Goal: Task Accomplishment & Management: Complete application form

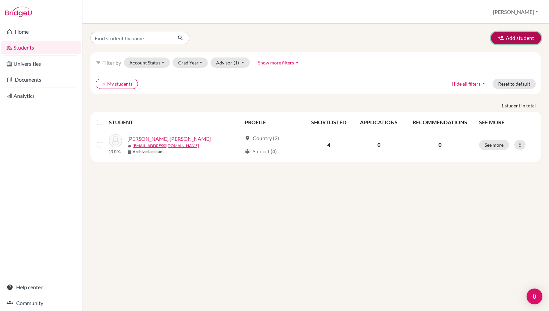
click at [518, 37] on button "Add student" at bounding box center [516, 38] width 50 height 13
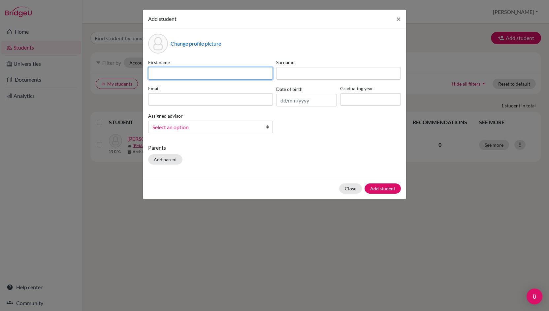
click at [221, 78] on input at bounding box center [210, 73] width 125 height 13
type input "[PERSON_NAME]"
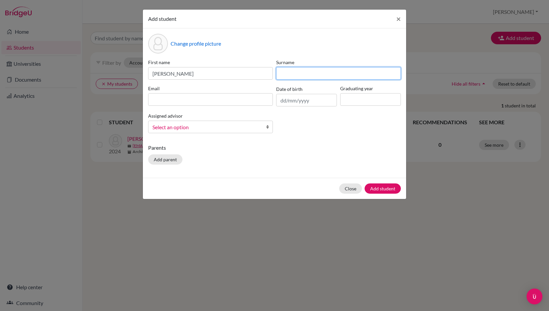
click at [311, 74] on input at bounding box center [338, 73] width 125 height 13
type input "[PERSON_NAME]"
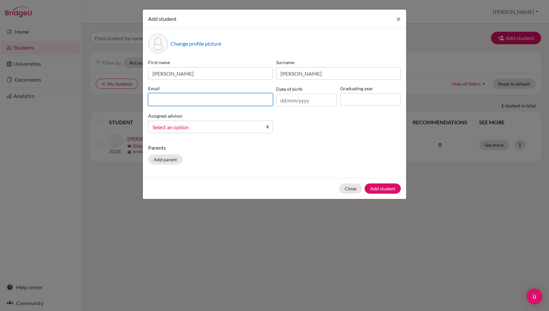
click at [195, 98] on input at bounding box center [210, 99] width 125 height 13
type input "[EMAIL_ADDRESS][DOMAIN_NAME]"
click at [283, 99] on input "text" at bounding box center [306, 100] width 61 height 13
click at [304, 172] on div "Change profile picture First name [PERSON_NAME] [PERSON_NAME] Email [EMAIL_ADDR…" at bounding box center [274, 102] width 263 height 149
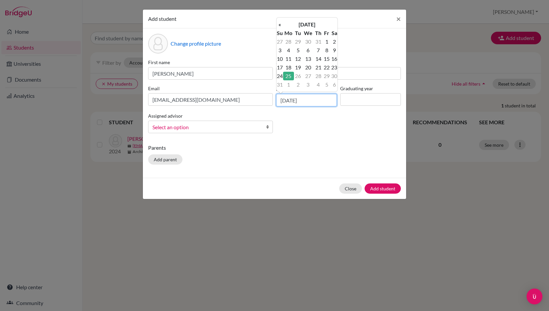
click at [282, 102] on input "[DATE]" at bounding box center [306, 100] width 61 height 13
click at [330, 59] on td "15" at bounding box center [327, 58] width 8 height 9
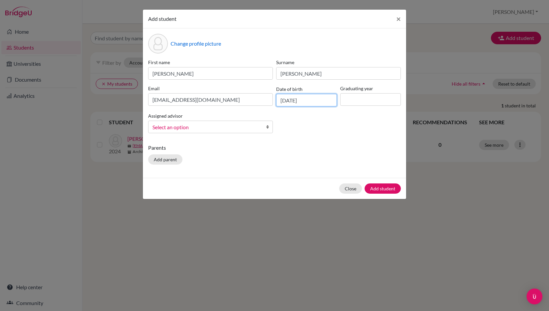
click at [292, 99] on input "[DATE]" at bounding box center [306, 100] width 61 height 13
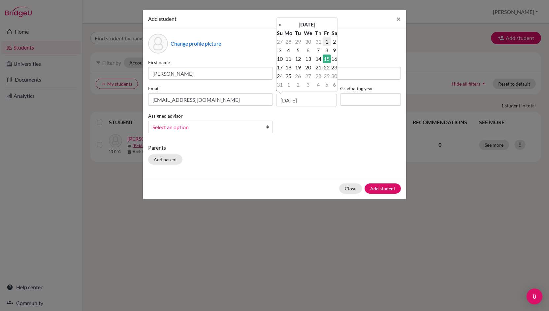
click at [329, 41] on td "1" at bounding box center [327, 41] width 8 height 9
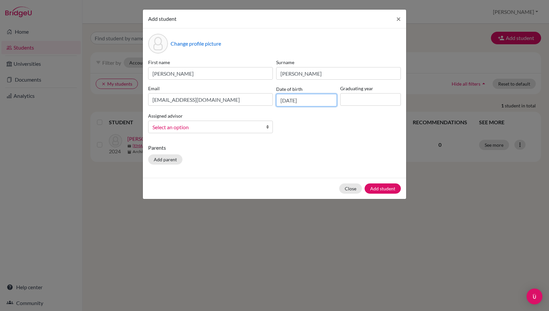
click at [293, 101] on input "[DATE]" at bounding box center [306, 100] width 61 height 13
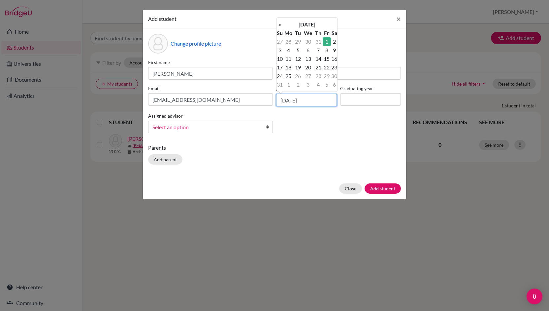
click at [285, 100] on input "[DATE]" at bounding box center [306, 100] width 61 height 13
click at [294, 100] on input "[DATE]" at bounding box center [306, 100] width 61 height 13
click at [320, 97] on input "[DATE]" at bounding box center [306, 100] width 61 height 13
type input "[DATE]"
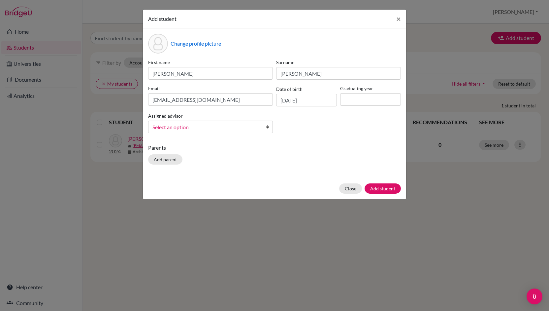
click at [336, 146] on p "Parents" at bounding box center [274, 148] width 253 height 8
click at [373, 101] on input at bounding box center [370, 99] width 61 height 13
type input "2028"
click at [263, 127] on link "Select an option" at bounding box center [210, 127] width 125 height 13
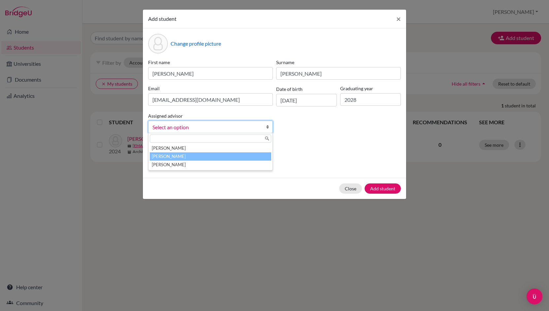
click at [180, 157] on li "[PERSON_NAME]" at bounding box center [211, 156] width 122 height 8
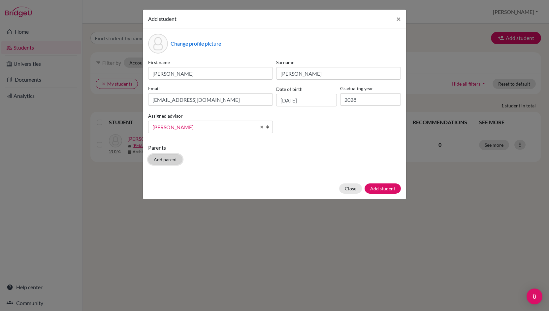
click at [172, 157] on button "Add parent" at bounding box center [165, 159] width 34 height 10
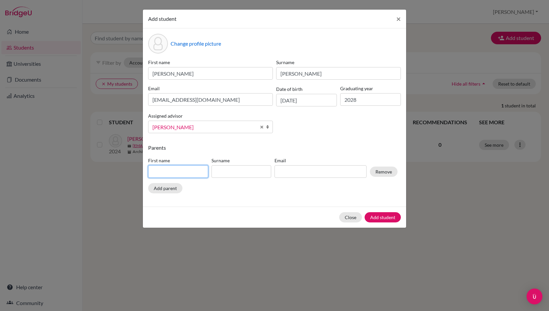
click at [173, 171] on input at bounding box center [178, 171] width 60 height 13
click at [286, 198] on div "Change profile picture First name [PERSON_NAME] [PERSON_NAME] Email [EMAIL_ADDR…" at bounding box center [274, 117] width 263 height 178
click at [162, 172] on input at bounding box center [178, 171] width 60 height 13
type input "Sofia"
click at [259, 172] on input at bounding box center [242, 171] width 60 height 13
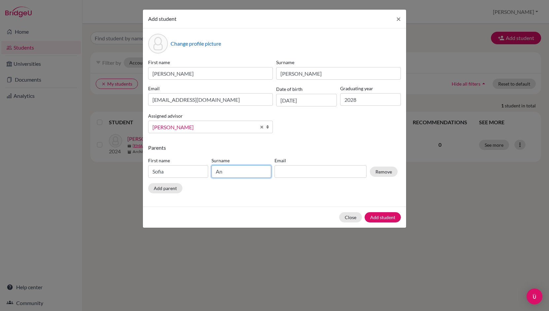
type input "A"
type input "[PERSON_NAME]"
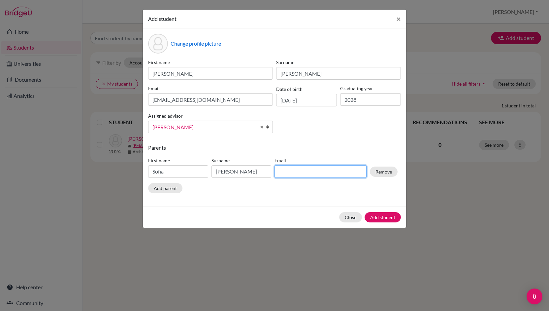
click at [306, 169] on input at bounding box center [321, 171] width 92 height 13
type input "[EMAIL_ADDRESS][DOMAIN_NAME]"
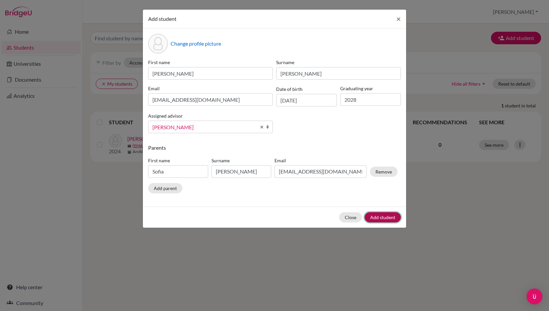
click at [386, 216] on button "Add student" at bounding box center [383, 217] width 36 height 10
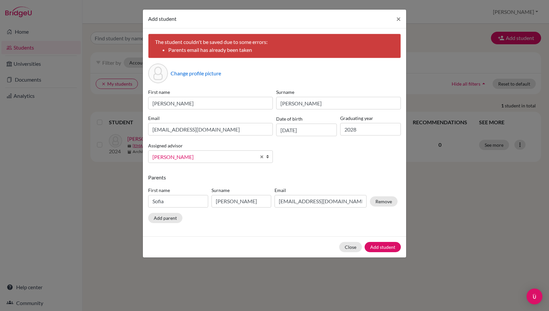
click at [338, 214] on div "Parents First name [PERSON_NAME] Surname [PERSON_NAME] Email [EMAIL_ADDRESS][DO…" at bounding box center [274, 199] width 253 height 52
click at [347, 178] on p "Parents" at bounding box center [274, 177] width 253 height 8
click at [312, 228] on div "The student couldn't be saved due to some errors: Parents email has already bee…" at bounding box center [274, 132] width 263 height 208
click at [337, 161] on div "First name [PERSON_NAME] [PERSON_NAME] Email [EMAIL_ADDRESS][DOMAIN_NAME] Date …" at bounding box center [275, 128] width 256 height 80
click at [351, 249] on button "Close" at bounding box center [350, 247] width 23 height 10
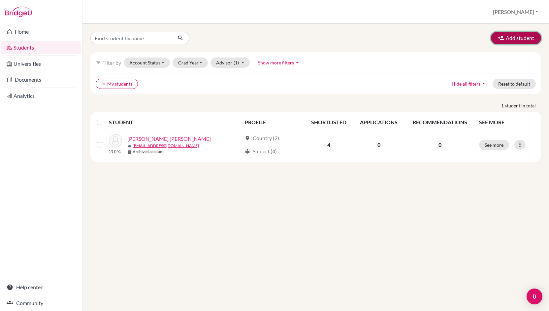
click at [509, 36] on button "Add student" at bounding box center [516, 38] width 50 height 13
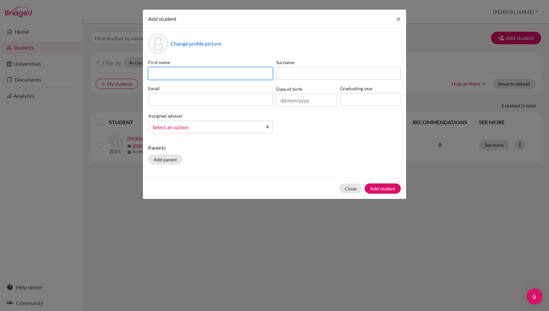
click at [215, 73] on input at bounding box center [210, 73] width 125 height 13
type input "[PERSON_NAME]"
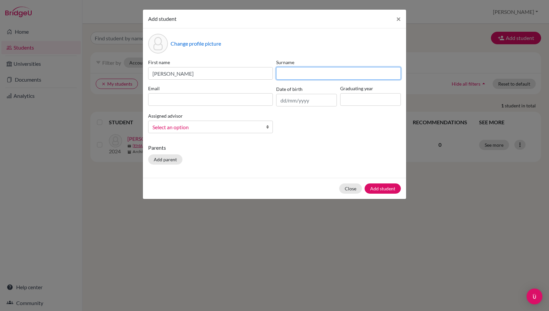
click at [298, 76] on input at bounding box center [338, 73] width 125 height 13
type input "[PERSON_NAME]"
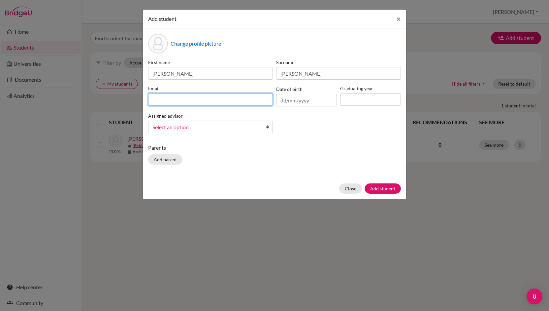
click at [225, 101] on input at bounding box center [210, 99] width 125 height 13
type input "[EMAIL_ADDRESS][DOMAIN_NAME]"
click at [285, 100] on input "text" at bounding box center [306, 100] width 61 height 13
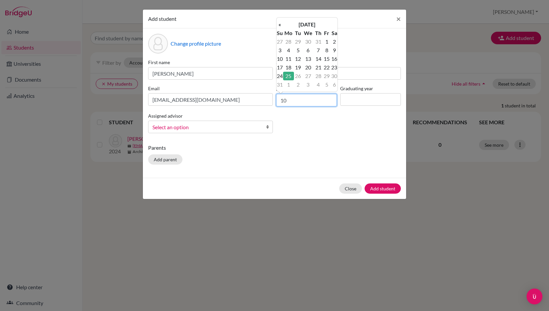
click at [291, 101] on input "10" at bounding box center [306, 100] width 61 height 13
click at [291, 137] on div "First name [PERSON_NAME] Surname [PERSON_NAME] [PERSON_NAME][EMAIL_ADDRESS][DOM…" at bounding box center [275, 99] width 256 height 80
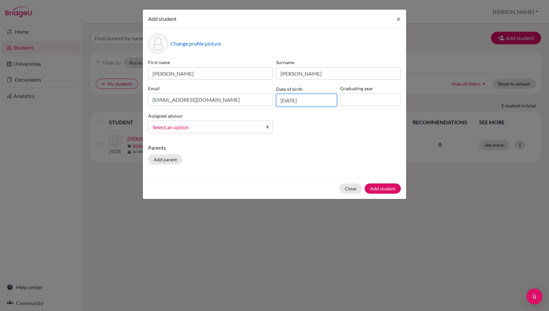
click at [286, 100] on input "[DATE]" at bounding box center [306, 100] width 61 height 13
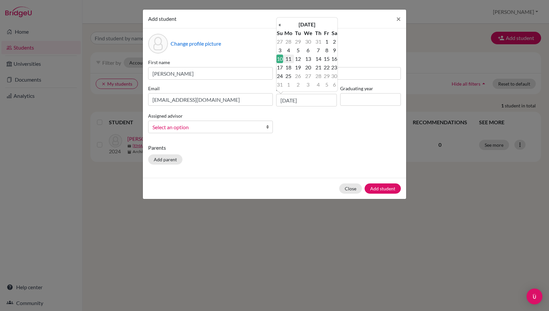
click at [296, 134] on div "First name [PERSON_NAME] Surname [PERSON_NAME] [PERSON_NAME][EMAIL_ADDRESS][DOM…" at bounding box center [275, 99] width 256 height 80
click at [293, 101] on input "[DATE]" at bounding box center [306, 100] width 61 height 13
click at [295, 101] on input "[DATE]" at bounding box center [306, 100] width 61 height 13
click at [318, 100] on input "[DATE]" at bounding box center [306, 100] width 61 height 13
type input "[DATE]"
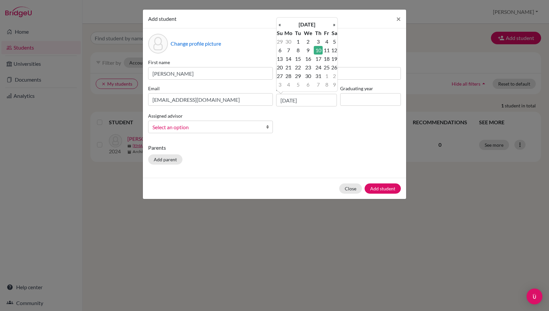
click at [325, 143] on div "Change profile picture First name [PERSON_NAME] [PERSON_NAME] [PERSON_NAME][EMA…" at bounding box center [274, 102] width 263 height 149
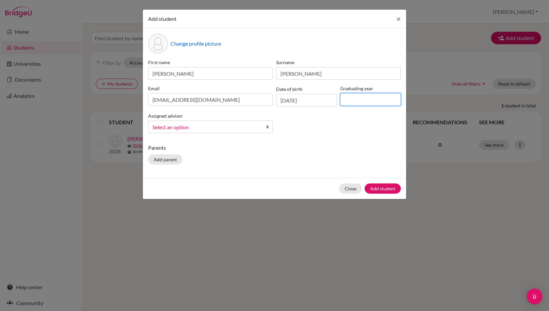
click at [363, 97] on input at bounding box center [370, 99] width 61 height 13
type input "2028"
click at [250, 125] on span "Select an option" at bounding box center [207, 127] width 108 height 9
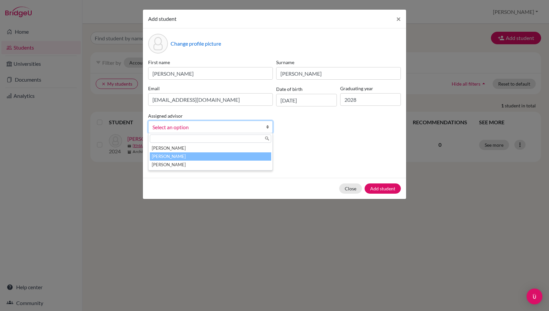
click at [206, 157] on li "[PERSON_NAME]" at bounding box center [211, 156] width 122 height 8
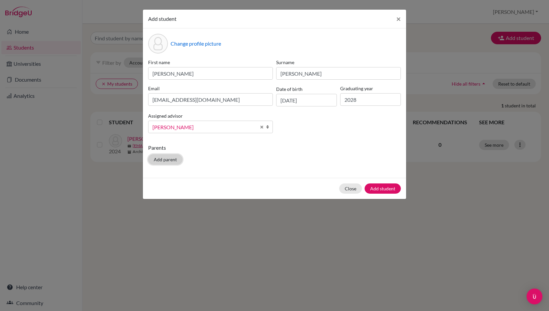
click at [168, 159] on button "Add parent" at bounding box center [165, 159] width 34 height 10
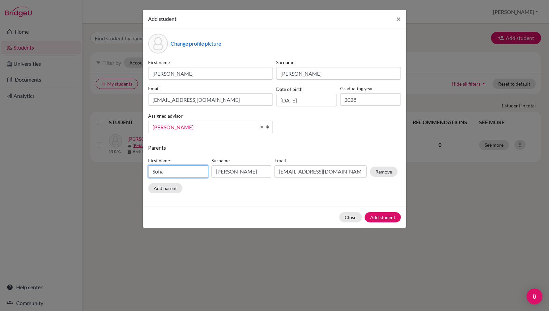
drag, startPoint x: 172, startPoint y: 172, endPoint x: 124, endPoint y: 170, distance: 48.6
click at [124, 170] on div "Add student × Change profile picture First name [PERSON_NAME] [PERSON_NAME] [PE…" at bounding box center [274, 155] width 549 height 311
type input "[PERSON_NAME]"
drag, startPoint x: 250, startPoint y: 173, endPoint x: 195, endPoint y: 169, distance: 55.0
click at [195, 169] on div "First name [PERSON_NAME] [PERSON_NAME] Email [EMAIL_ADDRESS][DOMAIN_NAME] Remove" at bounding box center [273, 168] width 253 height 29
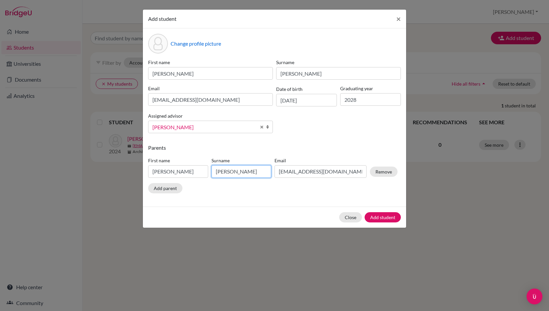
type input "[PERSON_NAME]"
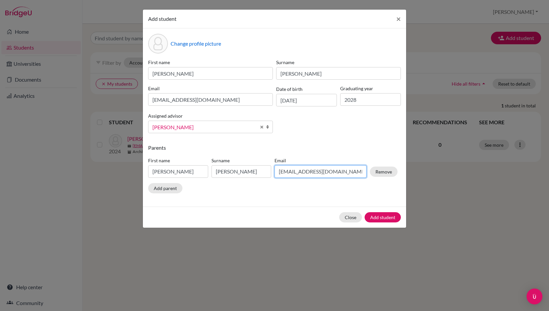
drag, startPoint x: 351, startPoint y: 172, endPoint x: 256, endPoint y: 188, distance: 96.1
click at [256, 188] on div "Parents First name [PERSON_NAME] Surname [PERSON_NAME] Email [EMAIL_ADDRESS][DO…" at bounding box center [274, 170] width 253 height 52
type input "[EMAIL_ADDRESS][DOMAIN_NAME]"
click at [387, 215] on button "Add student" at bounding box center [383, 217] width 36 height 10
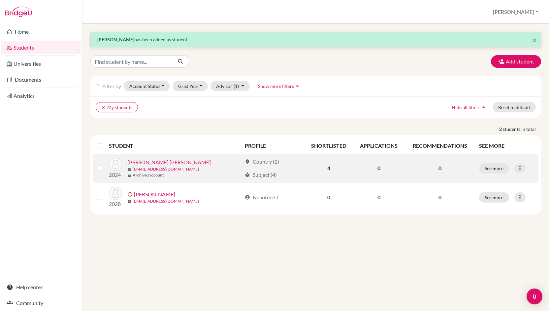
click at [105, 164] on label at bounding box center [105, 164] width 0 height 0
click at [0, 0] on input "checkbox" at bounding box center [0, 0] width 0 height 0
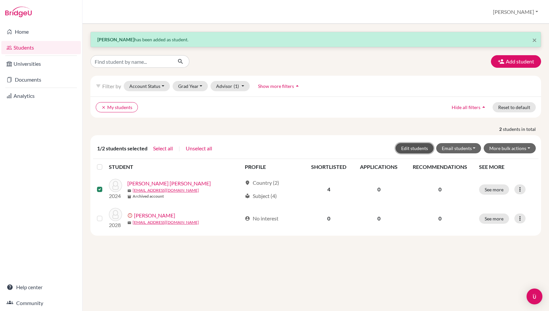
click at [425, 148] on button "Edit students" at bounding box center [415, 148] width 38 height 10
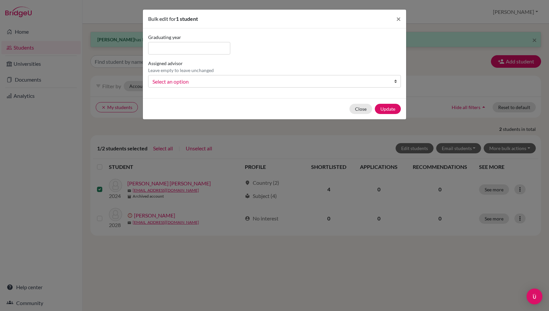
click at [397, 81] on b at bounding box center [397, 81] width 7 height 12
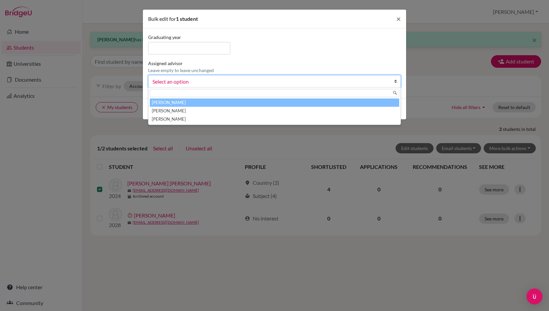
click at [371, 51] on div "Graduating year Assigned advisor Leave empty to leave unchanged [PERSON_NAME], …" at bounding box center [275, 63] width 256 height 59
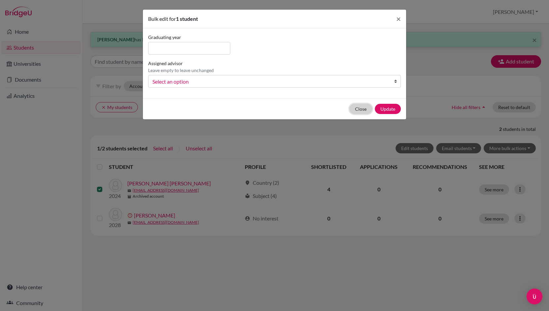
click at [361, 109] on button "Close" at bounding box center [361, 109] width 23 height 10
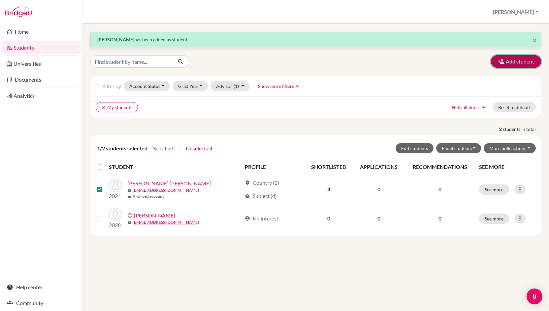
click at [520, 64] on button "Add student" at bounding box center [516, 61] width 50 height 13
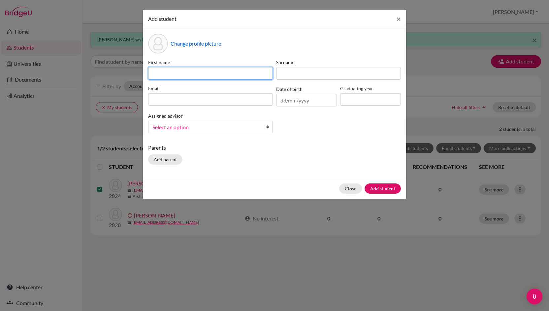
click at [239, 77] on input at bounding box center [210, 73] width 125 height 13
type input "[PERSON_NAME]"
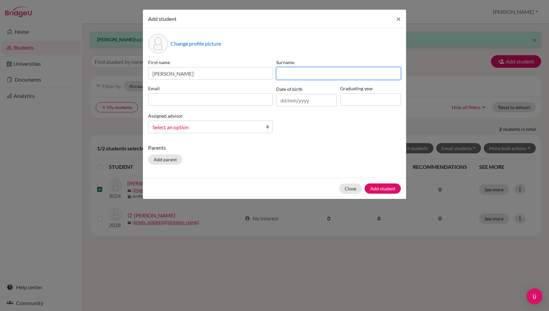
click at [308, 76] on input at bounding box center [338, 73] width 125 height 13
type input "[PERSON_NAME]"
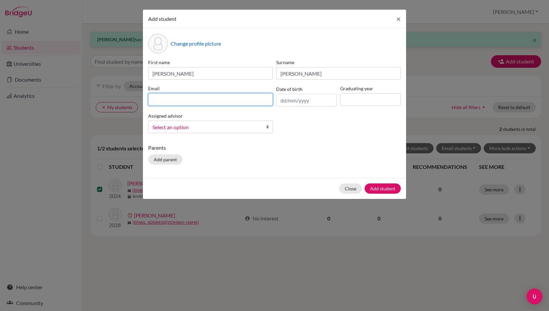
click at [161, 97] on input at bounding box center [210, 99] width 125 height 13
type input "c"
type input "[EMAIL_ADDRESS][DOMAIN_NAME]"
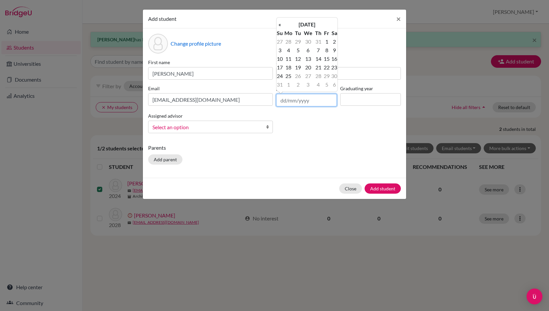
click at [284, 101] on input "text" at bounding box center [306, 100] width 61 height 13
type input "[DATE]"
click at [306, 143] on div "Change profile picture First name [PERSON_NAME] [PERSON_NAME] Email [EMAIL_ADDR…" at bounding box center [274, 102] width 263 height 149
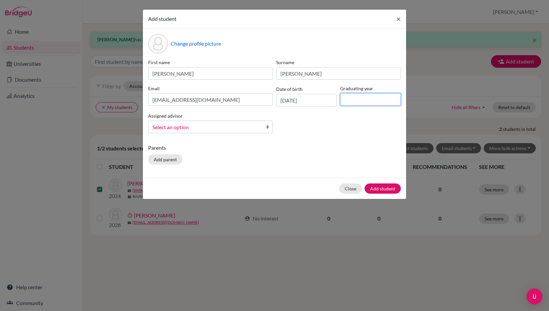
click at [366, 101] on input at bounding box center [370, 99] width 61 height 13
type input "2028"
click at [253, 130] on span "Select an option" at bounding box center [207, 127] width 108 height 9
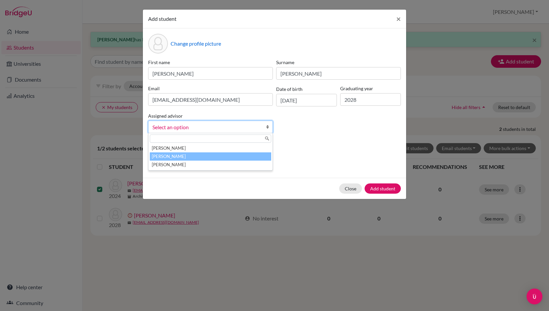
click at [193, 158] on li "[PERSON_NAME]" at bounding box center [211, 156] width 122 height 8
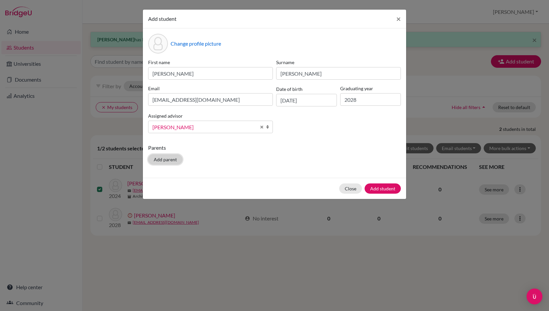
click at [165, 157] on button "Add parent" at bounding box center [165, 159] width 34 height 10
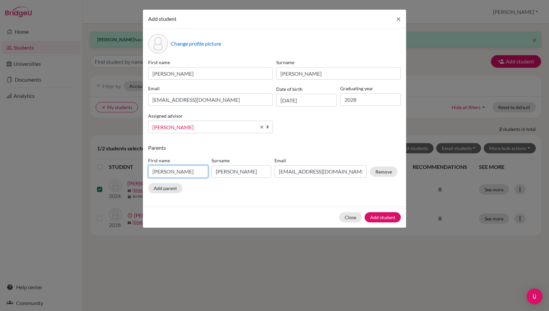
drag, startPoint x: 178, startPoint y: 175, endPoint x: 120, endPoint y: 179, distance: 58.6
click at [120, 179] on div "Add student × Change profile picture First name [PERSON_NAME] Surname [PERSON_N…" at bounding box center [274, 155] width 549 height 311
type input "[PERSON_NAME]"
drag, startPoint x: 236, startPoint y: 173, endPoint x: 164, endPoint y: 167, distance: 71.5
click at [164, 167] on div "First name [PERSON_NAME] Surname [PERSON_NAME] Email [EMAIL_ADDRESS][DOMAIN_NAM…" at bounding box center [273, 168] width 253 height 29
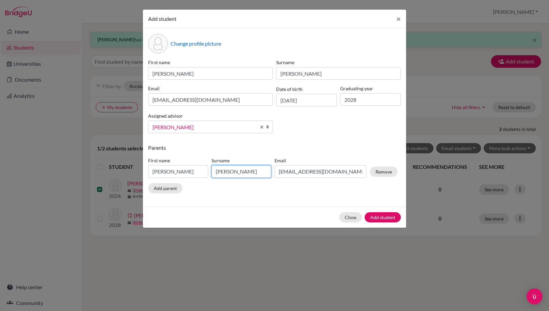
type input "[PERSON_NAME]"
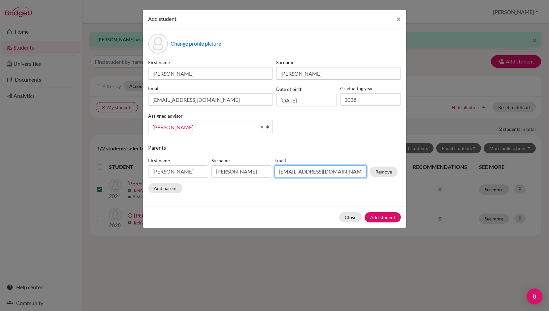
click at [299, 173] on input "[EMAIL_ADDRESS][DOMAIN_NAME]" at bounding box center [321, 171] width 92 height 13
click at [318, 172] on input "[EMAIL_ADDRESS][DOMAIN_NAME]" at bounding box center [321, 171] width 92 height 13
type input "[EMAIL_ADDRESS][DOMAIN_NAME]"
click at [384, 212] on button "Add student" at bounding box center [383, 217] width 36 height 10
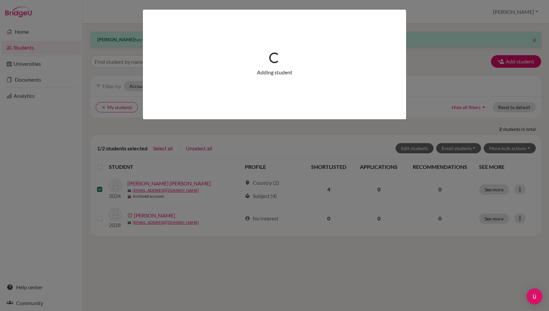
click at [384, 212] on div "Loading... Adding student" at bounding box center [274, 155] width 549 height 311
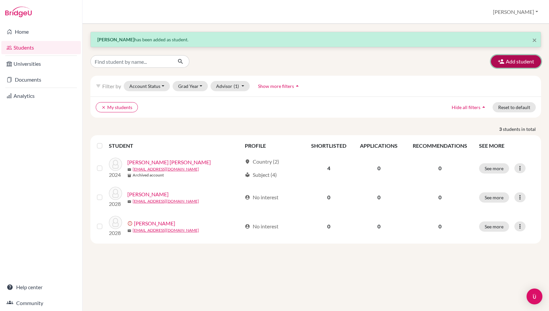
click at [512, 64] on button "Add student" at bounding box center [516, 61] width 50 height 13
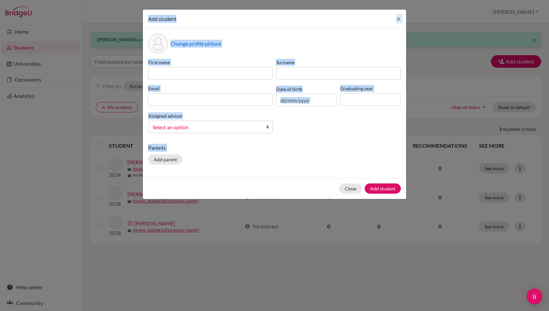
click at [234, 75] on input at bounding box center [210, 73] width 125 height 13
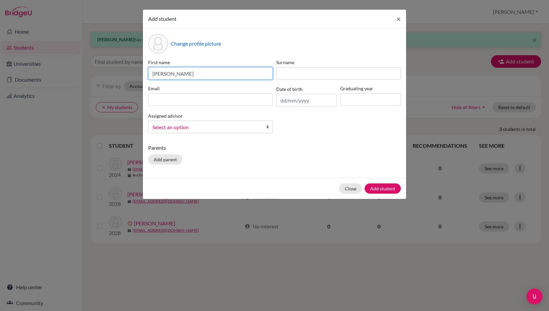
type input "[PERSON_NAME]"
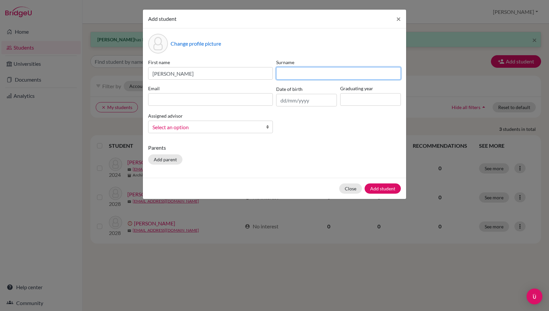
click at [294, 75] on input at bounding box center [338, 73] width 125 height 13
type input "[PERSON_NAME]"
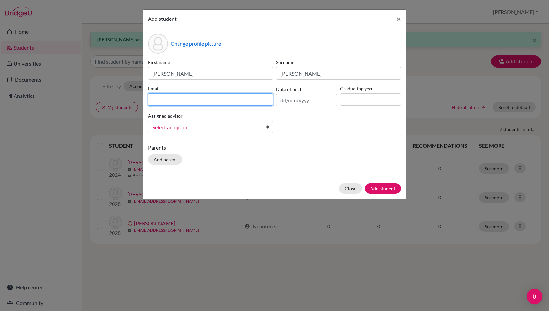
click at [221, 103] on input at bounding box center [210, 99] width 125 height 13
type input "[EMAIL_ADDRESS][DOMAIN_NAME]"
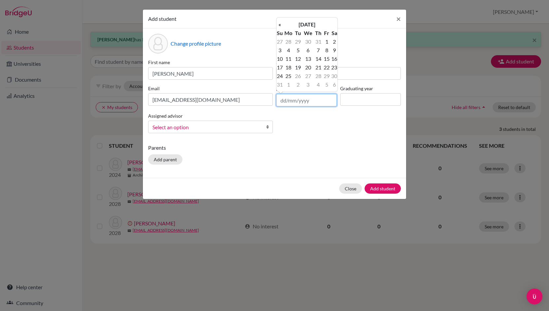
click at [286, 101] on input "text" at bounding box center [306, 100] width 61 height 13
type input "[DATE]"
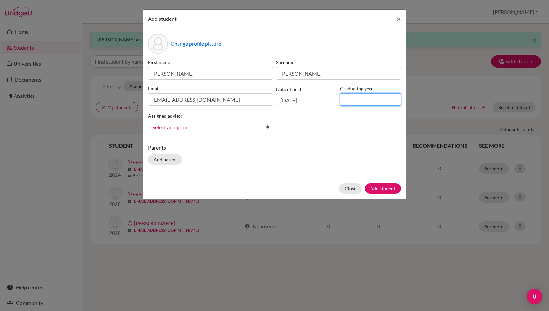
click at [353, 99] on input at bounding box center [370, 99] width 61 height 13
type input "2028"
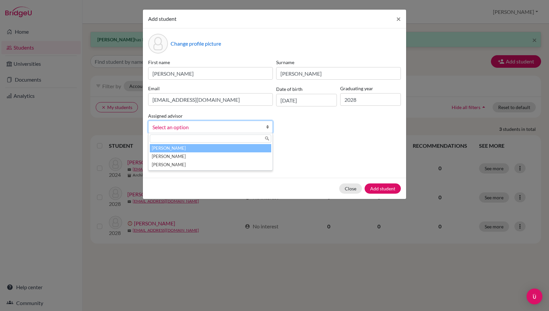
click at [257, 128] on span "Select an option" at bounding box center [207, 127] width 108 height 9
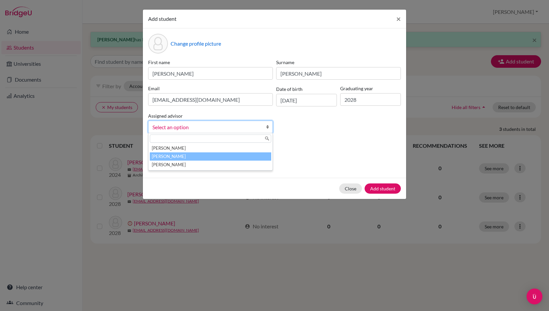
click at [196, 156] on li "[PERSON_NAME]" at bounding box center [211, 156] width 122 height 8
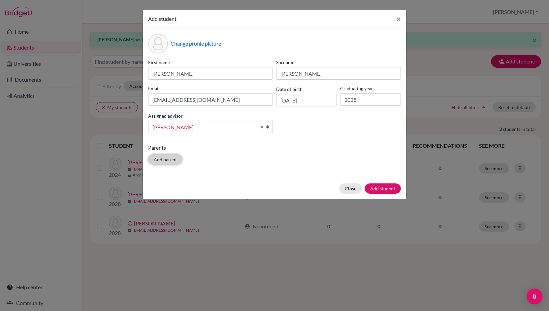
click at [166, 158] on button "Add parent" at bounding box center [165, 159] width 34 height 10
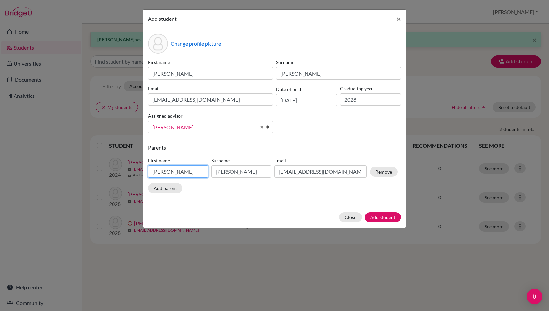
drag, startPoint x: 167, startPoint y: 173, endPoint x: 124, endPoint y: 175, distance: 43.3
click at [124, 175] on div "Add student × Change profile picture First name [PERSON_NAME] [PERSON_NAME] Ema…" at bounding box center [274, 155] width 549 height 311
type input "Jeimy"
drag, startPoint x: 246, startPoint y: 175, endPoint x: 184, endPoint y: 174, distance: 62.4
click at [184, 174] on div "First name [PERSON_NAME] Surname [PERSON_NAME] Email [EMAIL_ADDRESS][DOMAIN_NAM…" at bounding box center [273, 168] width 253 height 29
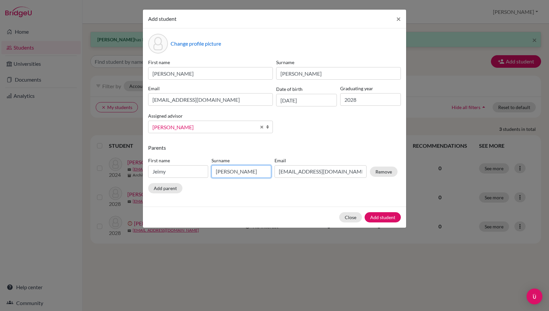
type input "[PERSON_NAME]"
drag, startPoint x: 316, startPoint y: 172, endPoint x: 246, endPoint y: 174, distance: 69.4
click at [246, 174] on div "First name [PERSON_NAME] Surname [PERSON_NAME] Email [EMAIL_ADDRESS][DOMAIN_NAM…" at bounding box center [273, 168] width 253 height 29
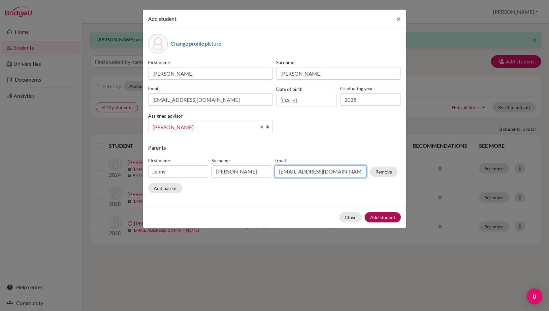
type input "[EMAIL_ADDRESS][DOMAIN_NAME]"
click at [387, 217] on button "Add student" at bounding box center [383, 217] width 36 height 10
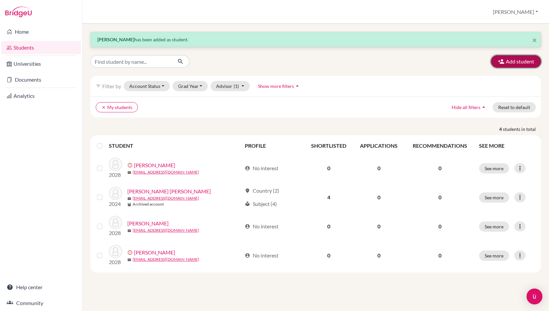
click at [520, 64] on button "Add student" at bounding box center [516, 61] width 50 height 13
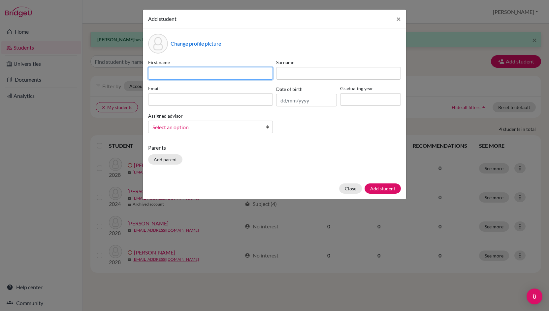
click at [256, 72] on input at bounding box center [210, 73] width 125 height 13
type input "[PERSON_NAME]"
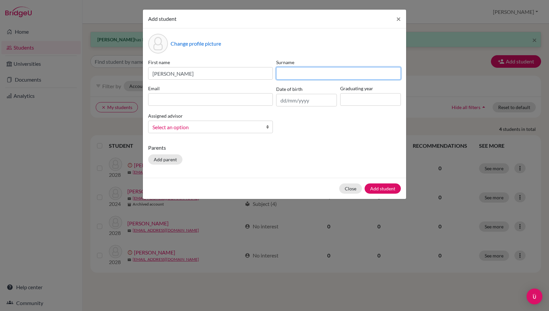
click at [300, 70] on input at bounding box center [338, 73] width 125 height 13
type input "[PERSON_NAME]"
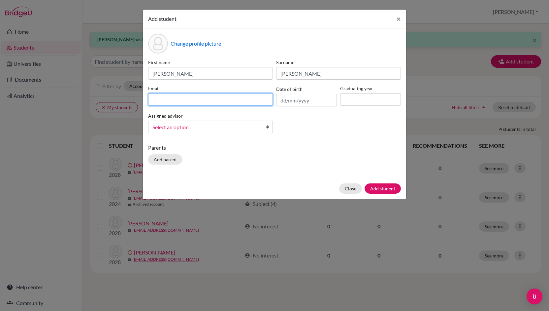
click at [225, 102] on input at bounding box center [210, 99] width 125 height 13
type input "[EMAIL_ADDRESS][DOMAIN_NAME]"
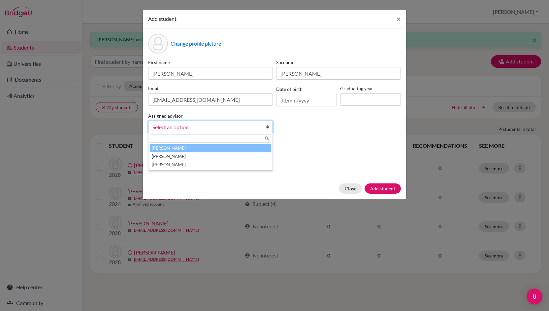
click at [250, 126] on span "Select an option" at bounding box center [207, 127] width 108 height 9
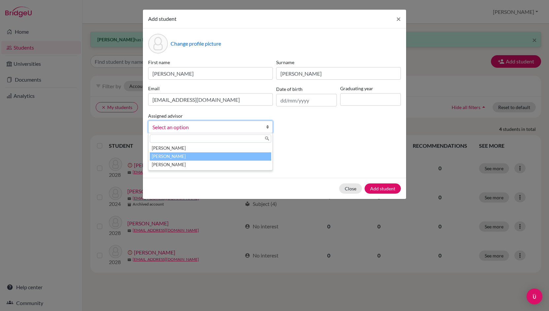
click at [215, 156] on li "[PERSON_NAME]" at bounding box center [211, 156] width 122 height 8
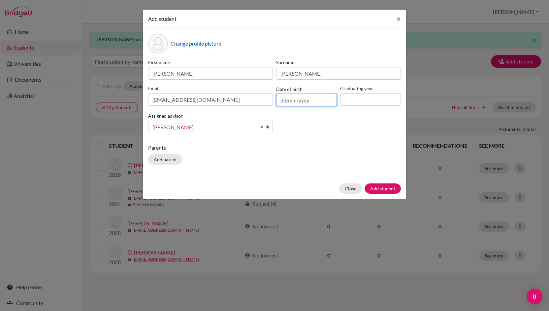
click at [283, 102] on input "text" at bounding box center [306, 100] width 61 height 13
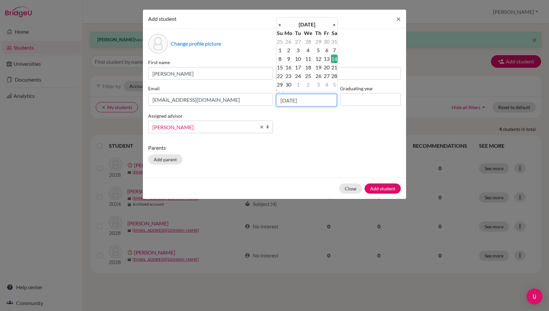
type input "[DATE]"
click at [347, 99] on input at bounding box center [370, 99] width 61 height 13
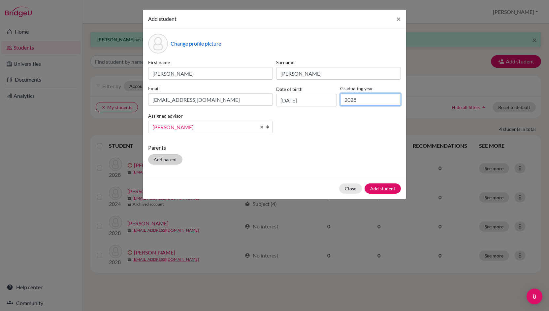
type input "2028"
click at [173, 159] on button "Add parent" at bounding box center [165, 159] width 34 height 10
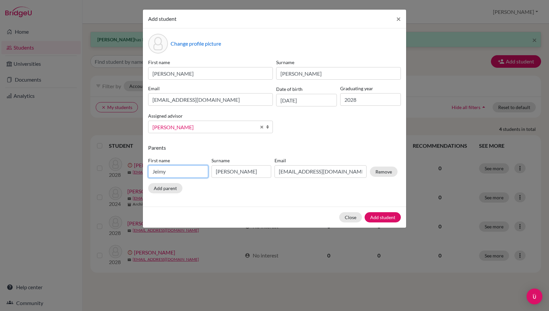
drag, startPoint x: 174, startPoint y: 172, endPoint x: 94, endPoint y: 184, distance: 80.6
click at [94, 184] on div "Add student × Change profile picture First name [PERSON_NAME] [PERSON_NAME] [EM…" at bounding box center [274, 155] width 549 height 311
type input "[PERSON_NAME]"
drag, startPoint x: 258, startPoint y: 170, endPoint x: 182, endPoint y: 167, distance: 76.0
click at [182, 167] on div "First name [PERSON_NAME] Surname [PERSON_NAME] Email [EMAIL_ADDRESS][DOMAIN_NAM…" at bounding box center [273, 168] width 253 height 29
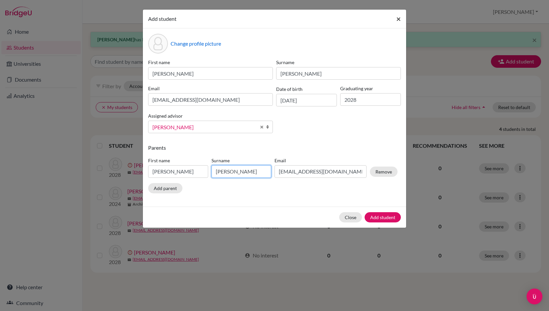
type input "[PERSON_NAME]"
click at [399, 18] on span "×" at bounding box center [399, 19] width 5 height 10
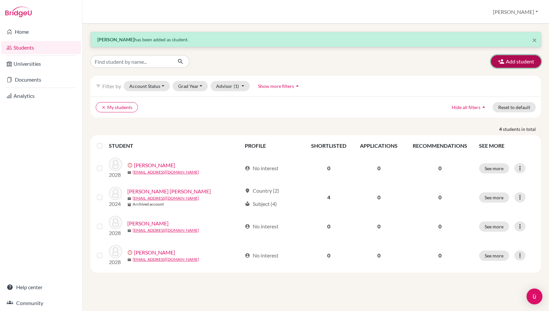
click at [511, 62] on button "Add student" at bounding box center [516, 61] width 50 height 13
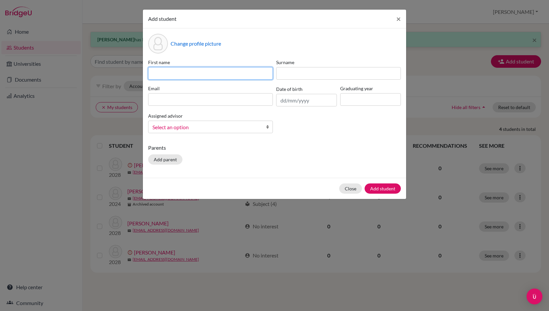
click at [185, 76] on input at bounding box center [210, 73] width 125 height 13
type input "[PERSON_NAME]"
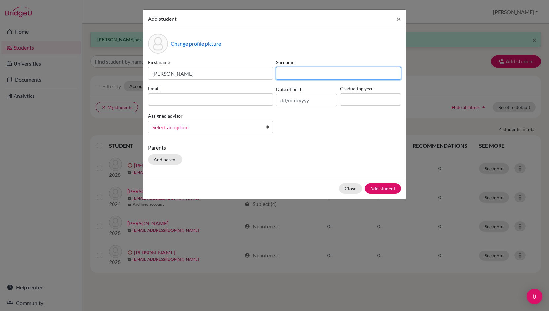
click at [290, 72] on input at bounding box center [338, 73] width 125 height 13
type input "[PERSON_NAME]"
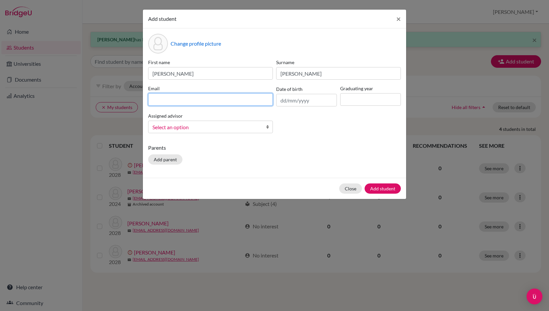
click at [225, 101] on input at bounding box center [210, 99] width 125 height 13
type input "[EMAIL_ADDRESS][DOMAIN_NAME]"
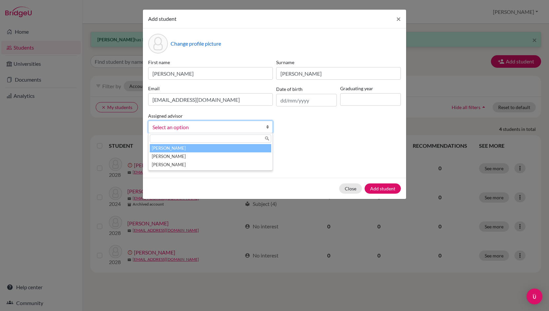
click at [237, 126] on span "Select an option" at bounding box center [207, 127] width 108 height 9
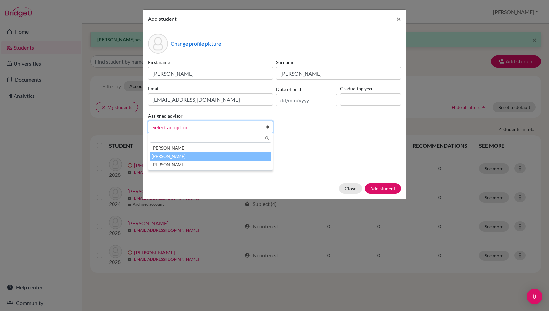
click at [185, 155] on li "[PERSON_NAME]" at bounding box center [211, 156] width 122 height 8
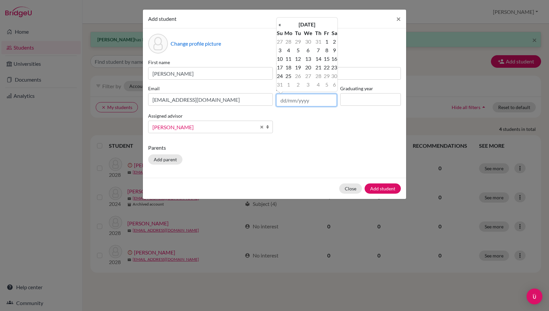
click at [286, 101] on input "text" at bounding box center [306, 100] width 61 height 13
type input "[DATE]"
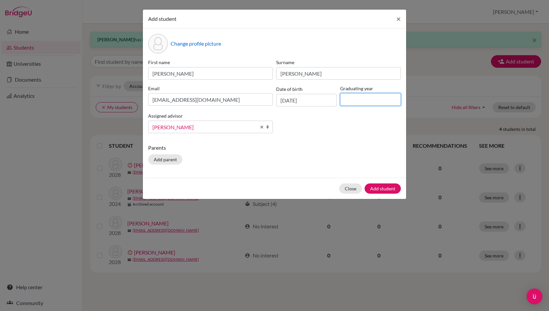
click at [353, 102] on input at bounding box center [370, 99] width 61 height 13
type input "2028"
click at [172, 160] on button "Add parent" at bounding box center [165, 159] width 34 height 10
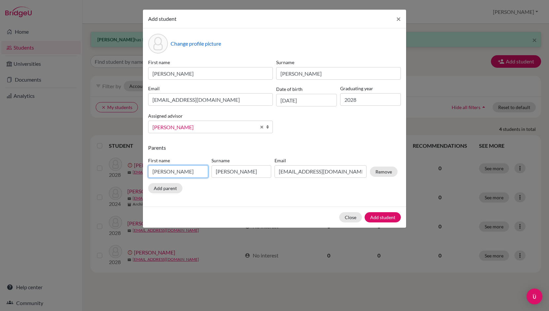
drag, startPoint x: 176, startPoint y: 173, endPoint x: 104, endPoint y: 179, distance: 72.2
click at [104, 179] on div "Add student × Change profile picture First name [PERSON_NAME] [PERSON_NAME] [PE…" at bounding box center [274, 155] width 549 height 311
type input "[PERSON_NAME]"
drag, startPoint x: 203, startPoint y: 174, endPoint x: 184, endPoint y: 173, distance: 19.8
click at [184, 173] on div "First name [PERSON_NAME] [PERSON_NAME] Email [EMAIL_ADDRESS][DOMAIN_NAME] Remove" at bounding box center [273, 168] width 253 height 29
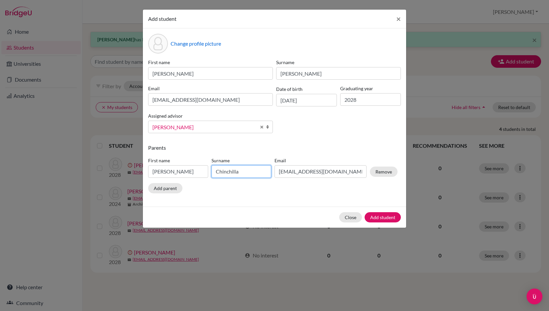
type input "Chinchilla"
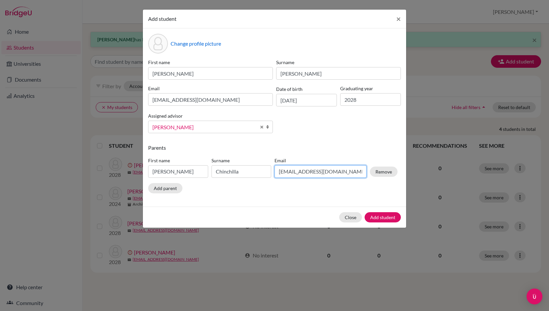
drag, startPoint x: 300, startPoint y: 172, endPoint x: 248, endPoint y: 173, distance: 52.8
click at [248, 173] on div "First name [PERSON_NAME] Chinchilla Email [EMAIL_ADDRESS][DOMAIN_NAME] Remove" at bounding box center [273, 168] width 253 height 29
type input "[EMAIL_ADDRESS][DOMAIN_NAME]"
click at [382, 217] on button "Add student" at bounding box center [383, 217] width 36 height 10
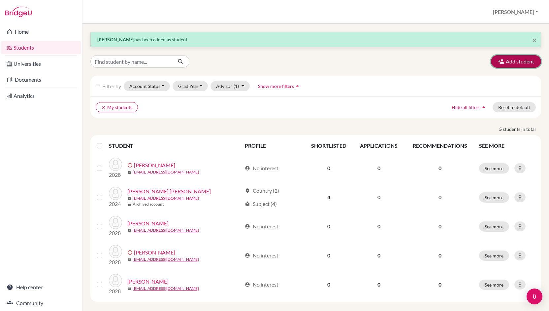
click at [519, 62] on button "Add student" at bounding box center [516, 61] width 50 height 13
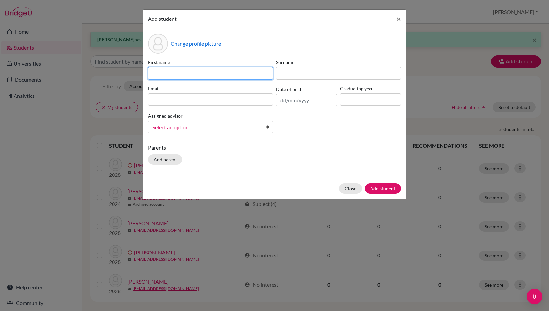
click at [253, 76] on input at bounding box center [210, 73] width 125 height 13
type input "Diego"
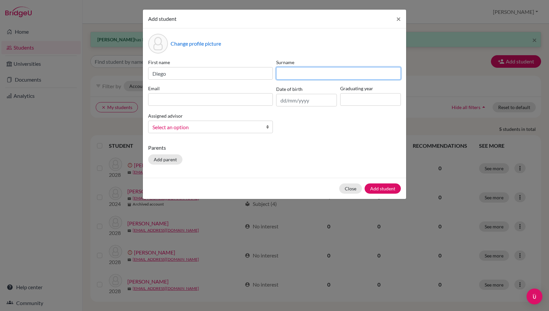
click at [295, 76] on input at bounding box center [338, 73] width 125 height 13
type input "[PERSON_NAME]"
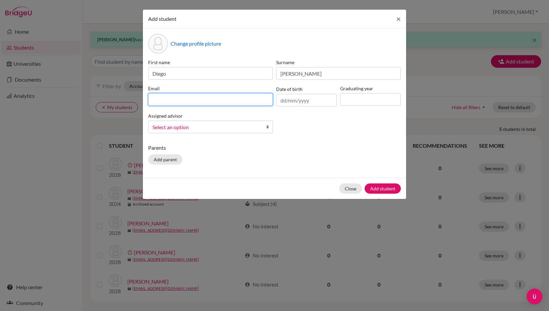
click at [226, 100] on input at bounding box center [210, 99] width 125 height 13
type input "[EMAIL_ADDRESS][DOMAIN_NAME]"
click at [284, 100] on input "text" at bounding box center [306, 100] width 61 height 13
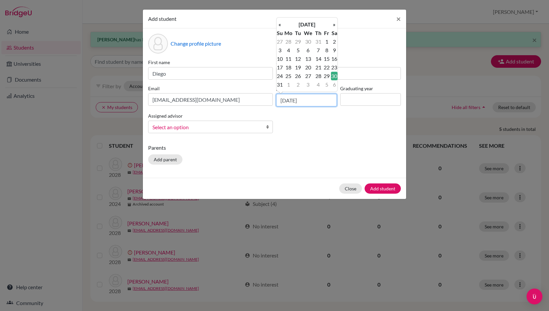
type input "[DATE]"
click at [353, 98] on input at bounding box center [370, 99] width 61 height 13
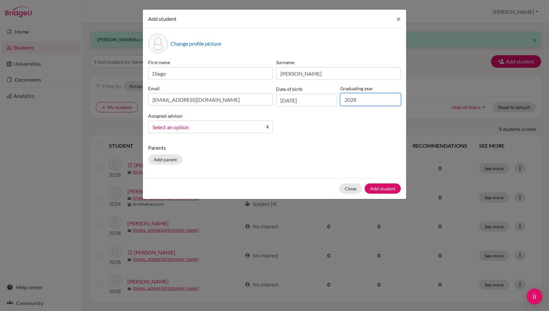
type input "2028"
click at [262, 125] on link "Select an option" at bounding box center [210, 127] width 125 height 13
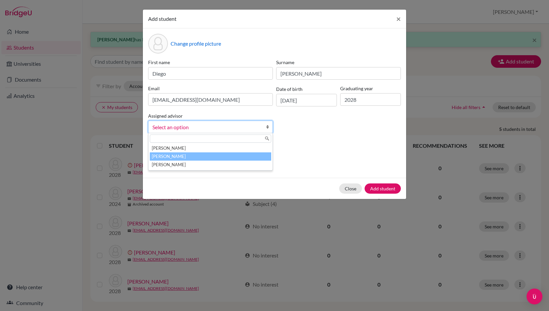
click at [205, 156] on li "[PERSON_NAME]" at bounding box center [211, 156] width 122 height 8
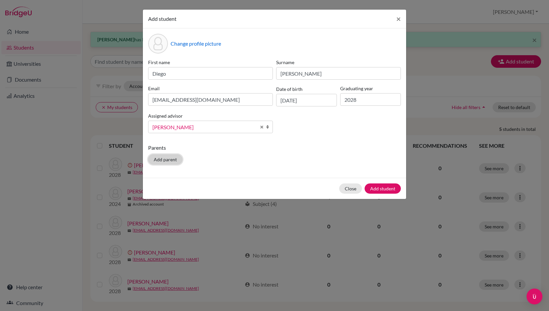
click at [170, 158] on button "Add parent" at bounding box center [165, 159] width 34 height 10
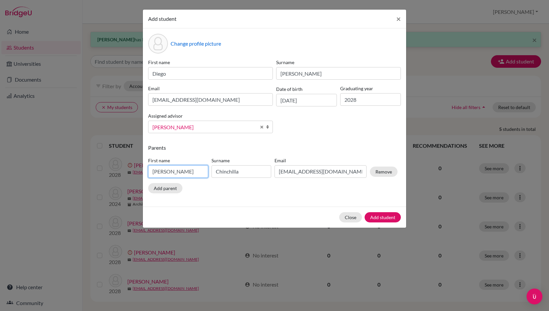
drag, startPoint x: 184, startPoint y: 173, endPoint x: 100, endPoint y: 171, distance: 83.9
click at [100, 171] on div "Add student × Change profile picture First name Diego Surname [PERSON_NAME] [EM…" at bounding box center [274, 155] width 549 height 311
type input "[PERSON_NAME]"
click at [241, 170] on input "Chinchilla" at bounding box center [242, 171] width 60 height 13
type input "[PERSON_NAME]"
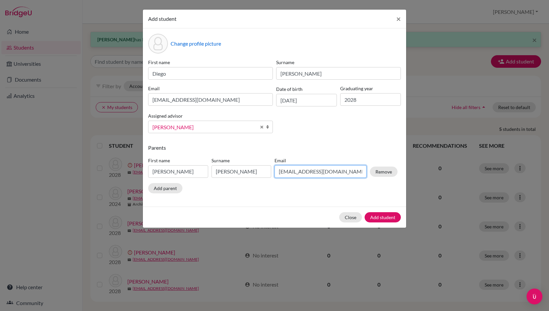
click at [316, 172] on input "[EMAIL_ADDRESS][DOMAIN_NAME]" at bounding box center [321, 171] width 92 height 13
type input "[EMAIL_ADDRESS][DOMAIN_NAME]"
click at [378, 215] on button "Add student" at bounding box center [383, 217] width 36 height 10
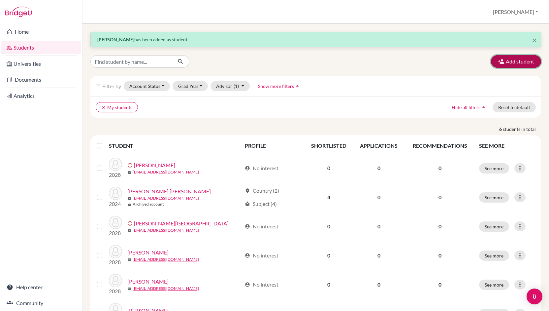
click at [504, 59] on button "Add student" at bounding box center [516, 61] width 50 height 13
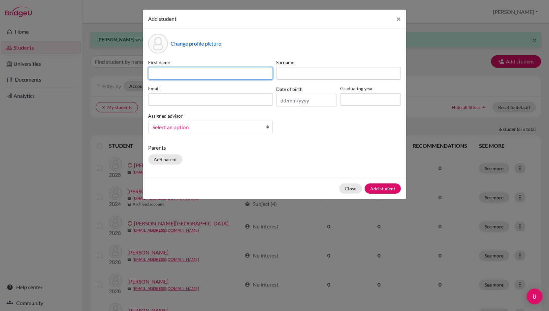
click at [190, 71] on input at bounding box center [210, 73] width 125 height 13
type input "[PERSON_NAME]"
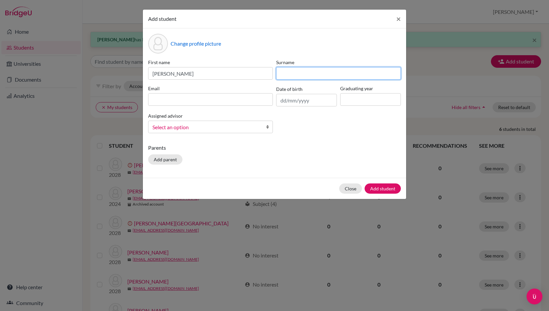
click at [295, 72] on input at bounding box center [338, 73] width 125 height 13
type input "Gabrie"
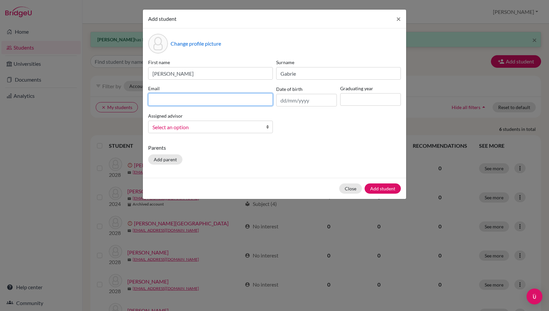
click at [181, 104] on input at bounding box center [210, 99] width 125 height 13
type input "[EMAIL_ADDRESS][DOMAIN_NAME]"
click at [286, 101] on input "text" at bounding box center [306, 100] width 61 height 13
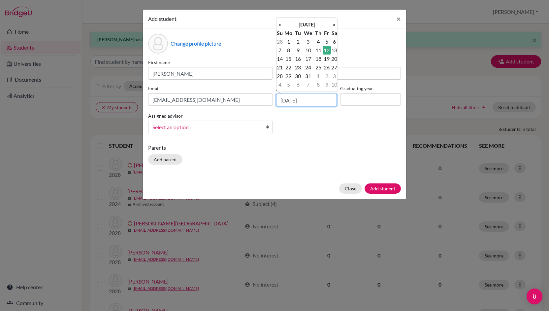
type input "[DATE]"
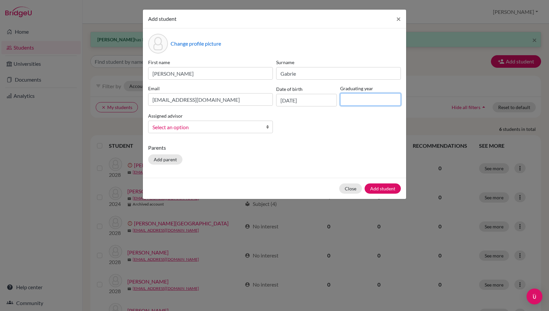
click at [357, 97] on input at bounding box center [370, 99] width 61 height 13
type input "2028"
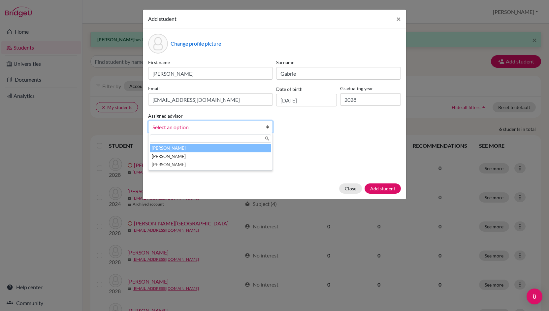
click at [240, 129] on span "Select an option" at bounding box center [207, 127] width 108 height 9
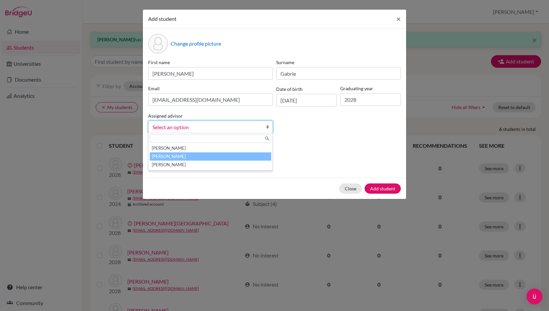
click at [191, 156] on li "[PERSON_NAME]" at bounding box center [211, 156] width 122 height 8
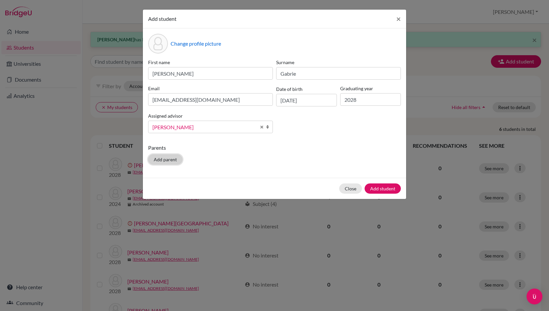
click at [170, 159] on button "Add parent" at bounding box center [165, 159] width 34 height 10
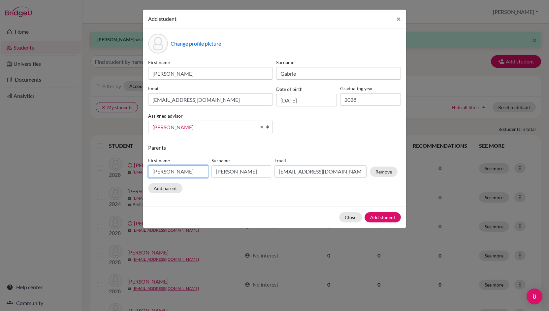
drag, startPoint x: 166, startPoint y: 172, endPoint x: 130, endPoint y: 176, distance: 35.9
click at [130, 176] on div "Add student × Change profile picture First name [PERSON_NAME] [PERSON_NAME] [PE…" at bounding box center [274, 155] width 549 height 311
type input "[PERSON_NAME]"
drag, startPoint x: 239, startPoint y: 171, endPoint x: 191, endPoint y: 171, distance: 47.5
click at [191, 171] on div "First name [PERSON_NAME] [PERSON_NAME] Email [EMAIL_ADDRESS][DOMAIN_NAME] Remove" at bounding box center [273, 168] width 253 height 29
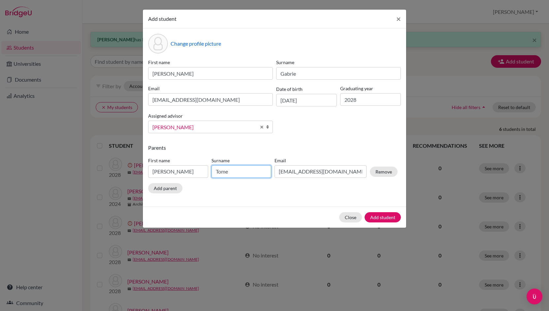
type input "Tome"
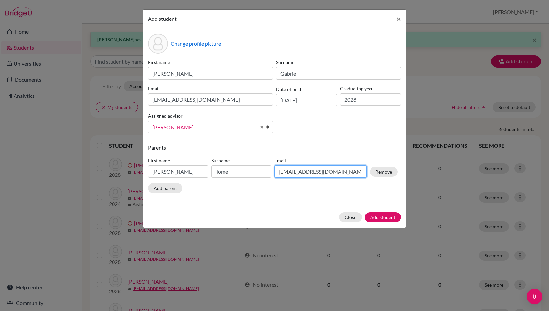
drag, startPoint x: 296, startPoint y: 173, endPoint x: 248, endPoint y: 172, distance: 47.6
click at [248, 172] on div "First name [PERSON_NAME] Surname Tome Email [EMAIL_ADDRESS][DOMAIN_NAME] Remove" at bounding box center [273, 168] width 253 height 29
type input "[EMAIL_ADDRESS][DOMAIN_NAME]"
click at [384, 214] on button "Add student" at bounding box center [383, 217] width 36 height 10
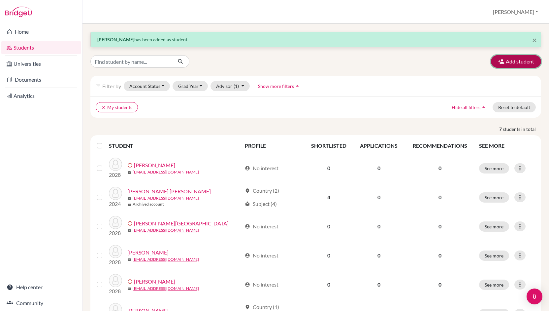
click at [503, 65] on button "Add student" at bounding box center [516, 61] width 50 height 13
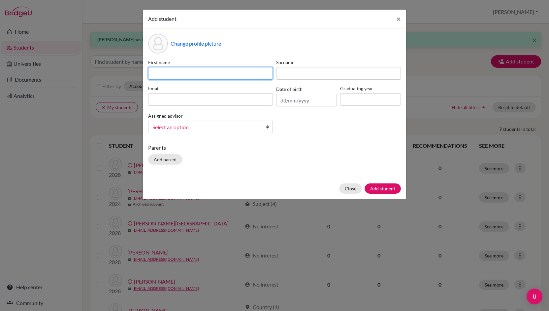
click at [220, 75] on input at bounding box center [210, 73] width 125 height 13
type input "Gwan"
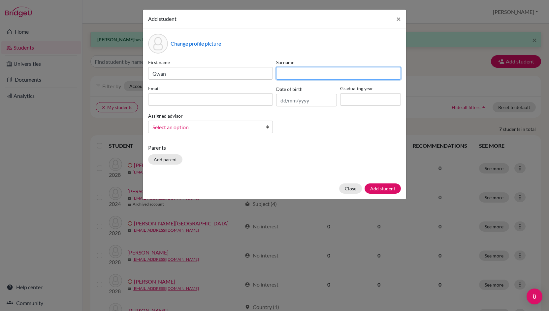
click at [311, 72] on input at bounding box center [338, 73] width 125 height 13
type input "Ho"
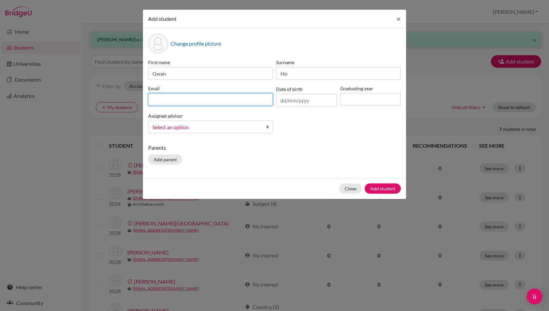
click at [244, 100] on input at bounding box center [210, 99] width 125 height 13
type input "[EMAIL_ADDRESS][DOMAIN_NAME]"
click at [285, 101] on input "text" at bounding box center [306, 100] width 61 height 13
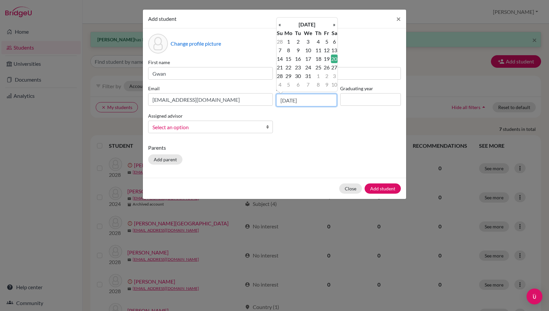
type input "[DATE]"
click at [364, 100] on input at bounding box center [370, 99] width 61 height 13
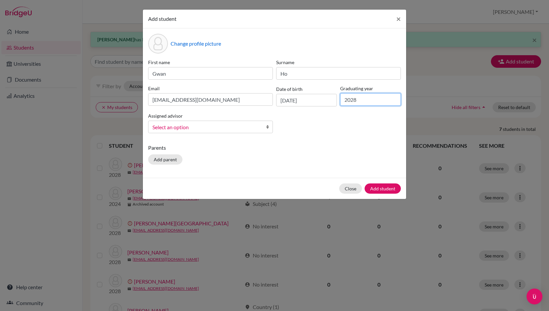
type input "2028"
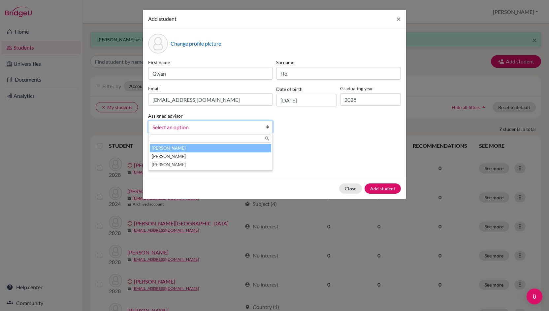
click at [266, 125] on link "Select an option" at bounding box center [210, 127] width 125 height 13
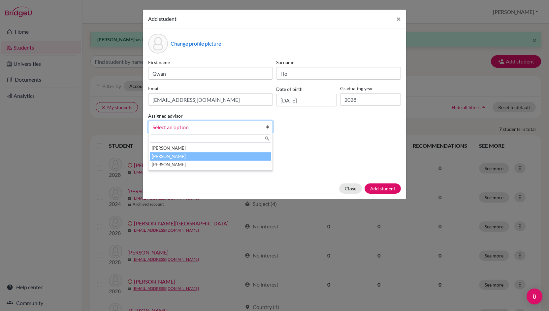
click at [192, 154] on li "[PERSON_NAME]" at bounding box center [211, 156] width 122 height 8
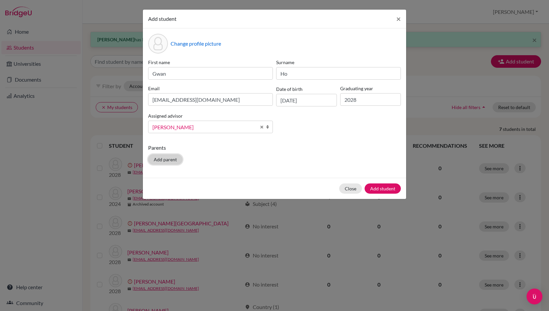
click at [160, 157] on button "Add parent" at bounding box center [165, 159] width 34 height 10
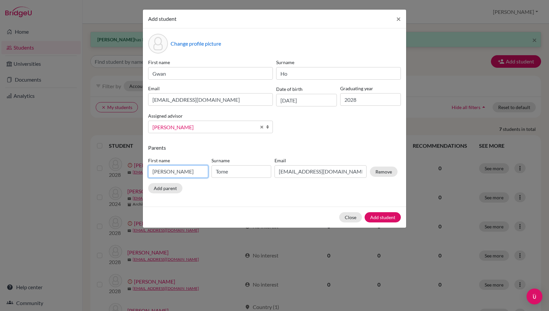
drag, startPoint x: 179, startPoint y: 172, endPoint x: 131, endPoint y: 169, distance: 48.3
click at [131, 169] on div "Add student × Change profile picture First name Gwan Surname Ho Email [EMAIL_AD…" at bounding box center [274, 155] width 549 height 311
type input "Hairan"
drag, startPoint x: 236, startPoint y: 174, endPoint x: 179, endPoint y: 166, distance: 57.9
click at [179, 166] on div "First name Hairan Surname Tome Email [EMAIL_ADDRESS][DOMAIN_NAME] Remove" at bounding box center [273, 168] width 253 height 29
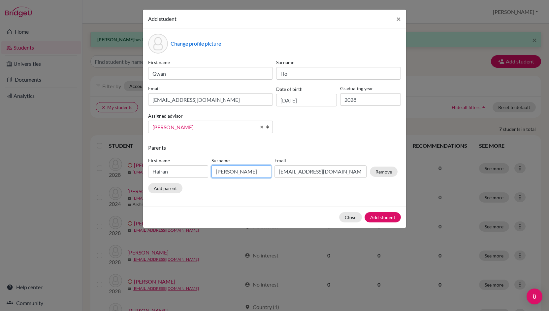
type input "[PERSON_NAME]"
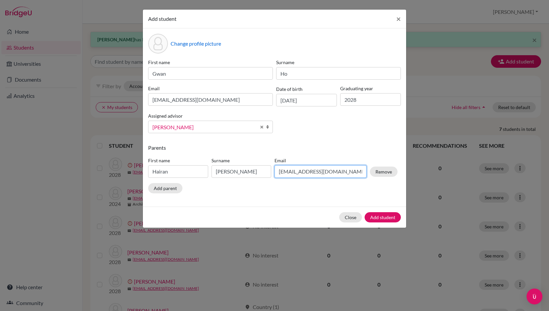
click at [308, 171] on input "[EMAIL_ADDRESS][DOMAIN_NAME]" at bounding box center [321, 171] width 92 height 13
drag, startPoint x: 308, startPoint y: 171, endPoint x: 206, endPoint y: 167, distance: 102.8
click at [206, 167] on div "First name Hairan Surname [PERSON_NAME] Email [EMAIL_ADDRESS][DOMAIN_NAME] Remo…" at bounding box center [273, 168] width 253 height 29
type input "[EMAIL_ADDRESS][DOMAIN_NAME]"
click at [383, 219] on button "Add student" at bounding box center [383, 217] width 36 height 10
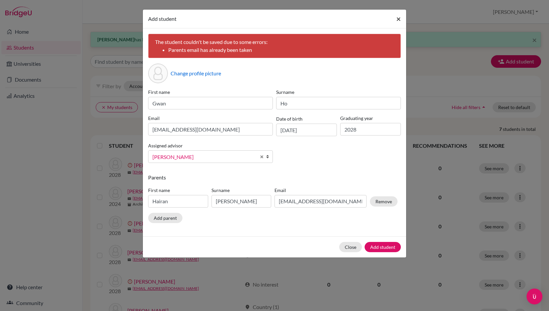
click at [400, 17] on span "×" at bounding box center [399, 19] width 5 height 10
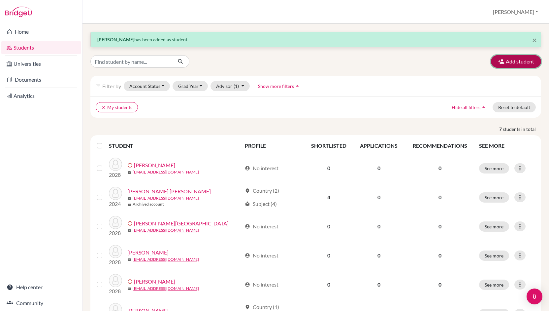
click at [515, 58] on button "Add student" at bounding box center [516, 61] width 50 height 13
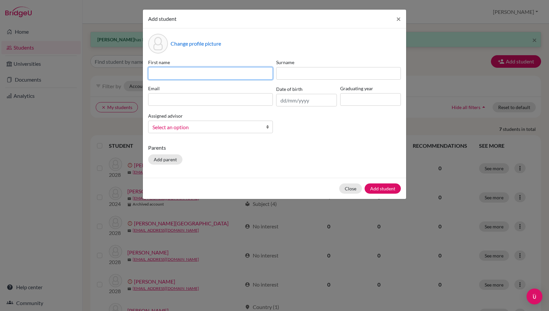
click at [211, 72] on input at bounding box center [210, 73] width 125 height 13
type input "[PERSON_NAME]"
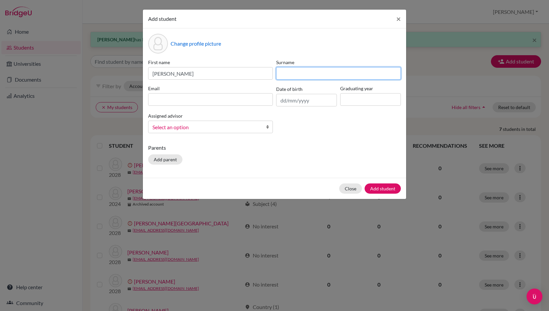
click at [317, 70] on input at bounding box center [338, 73] width 125 height 13
type input "[PERSON_NAME]"
click at [224, 107] on div "First name [PERSON_NAME] Surname [PERSON_NAME] Email Date of birth Graduating y…" at bounding box center [275, 99] width 256 height 80
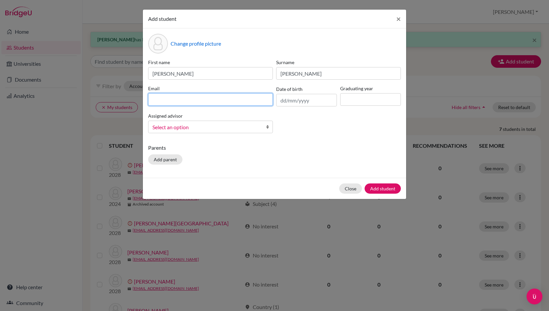
click at [215, 103] on input at bounding box center [210, 99] width 125 height 13
type input "[EMAIL_ADDRESS][DOMAIN_NAME]"
click at [285, 101] on input "text" at bounding box center [306, 100] width 61 height 13
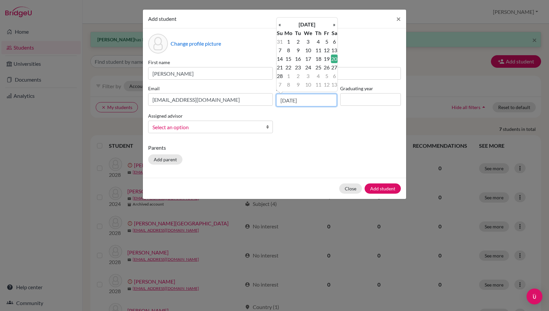
type input "[DATE]"
click at [365, 100] on input at bounding box center [370, 99] width 61 height 13
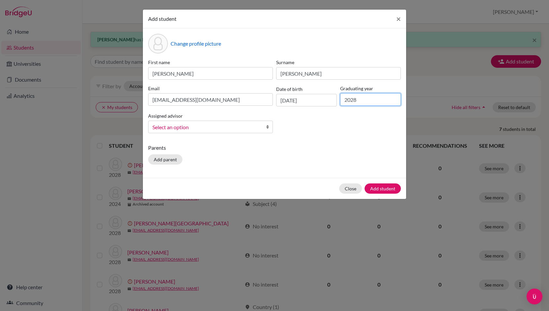
type input "2028"
click at [190, 132] on link "Select an option" at bounding box center [210, 127] width 125 height 13
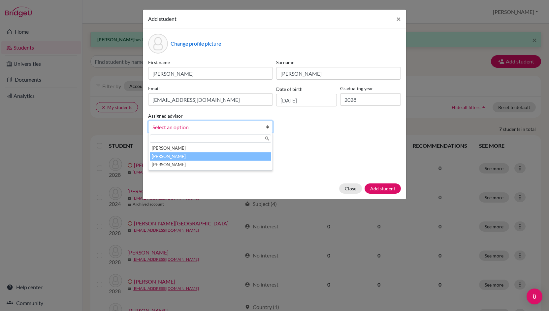
click at [172, 156] on li "[PERSON_NAME]" at bounding box center [211, 156] width 122 height 8
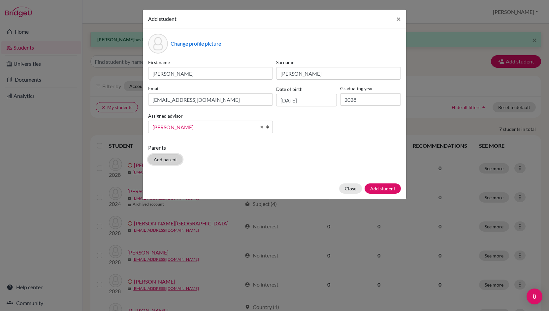
click at [167, 159] on button "Add parent" at bounding box center [165, 159] width 34 height 10
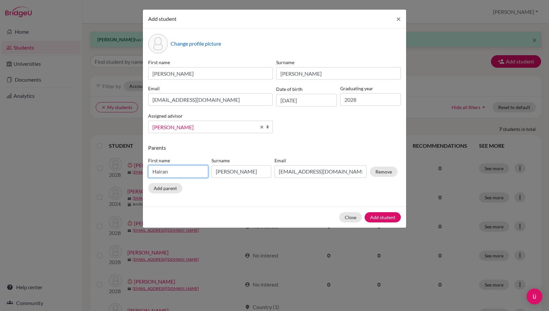
drag, startPoint x: 175, startPoint y: 171, endPoint x: 122, endPoint y: 168, distance: 53.6
click at [122, 168] on div "Add student × Change profile picture First name [PERSON_NAME] [PERSON_NAME] Ema…" at bounding box center [274, 155] width 549 height 311
type input "[PERSON_NAME]"
drag, startPoint x: 236, startPoint y: 171, endPoint x: 190, endPoint y: 172, distance: 45.9
click at [190, 172] on div "First name [PERSON_NAME] [PERSON_NAME] Email [EMAIL_ADDRESS][DOMAIN_NAME] Remove" at bounding box center [273, 168] width 253 height 29
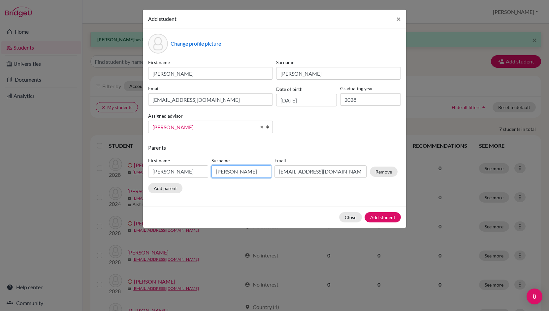
type input "[PERSON_NAME]"
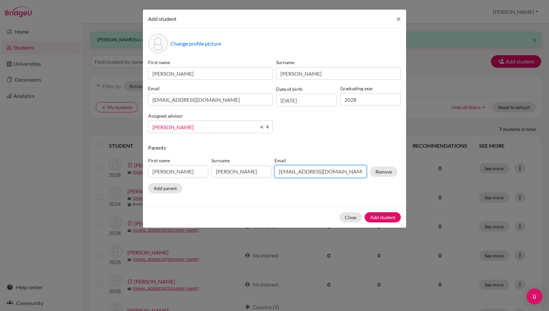
click at [299, 172] on input "[EMAIL_ADDRESS][DOMAIN_NAME]" at bounding box center [321, 171] width 92 height 13
type input "[EMAIL_ADDRESS][DOMAIN_NAME]"
click at [378, 216] on button "Add student" at bounding box center [383, 217] width 36 height 10
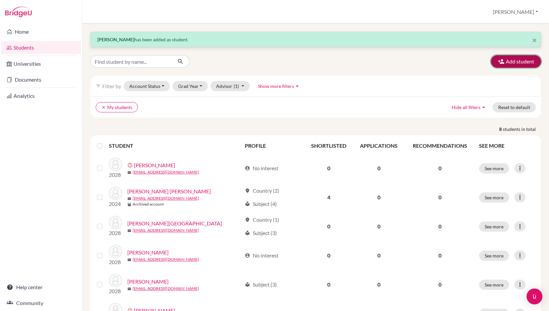
click at [505, 61] on button "Add student" at bounding box center [516, 61] width 50 height 13
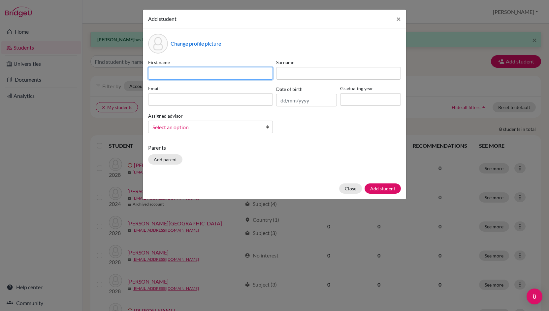
click at [205, 73] on input at bounding box center [210, 73] width 125 height 13
type input "[PERSON_NAME]"
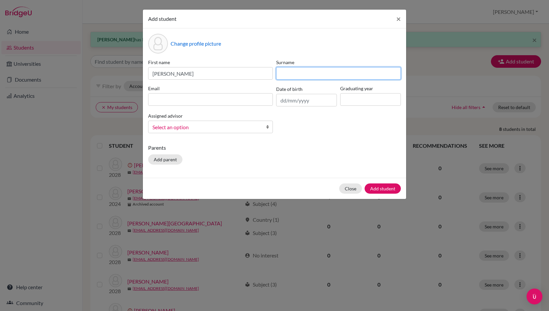
click at [290, 76] on input at bounding box center [338, 73] width 125 height 13
type input "Collart"
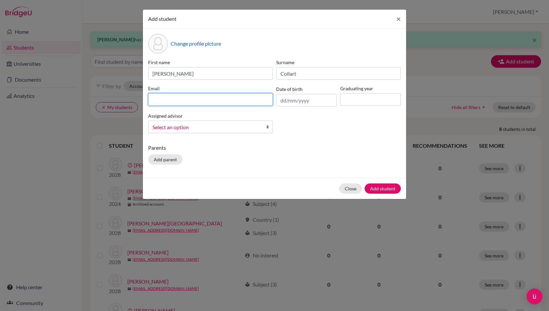
click at [228, 100] on input at bounding box center [210, 99] width 125 height 13
type input "[EMAIL_ADDRESS][DOMAIN_NAME]"
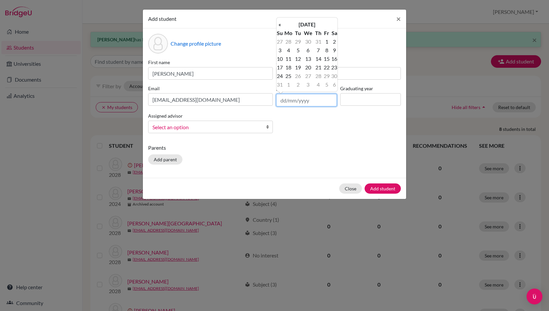
click at [285, 99] on input "text" at bounding box center [306, 100] width 61 height 13
type input "[DATE]"
click at [357, 97] on input at bounding box center [370, 99] width 61 height 13
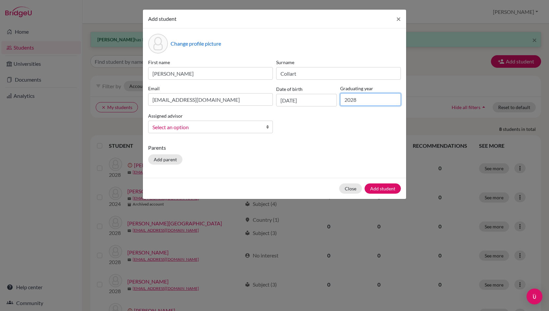
type input "2028"
click at [234, 126] on span "Select an option" at bounding box center [207, 127] width 108 height 9
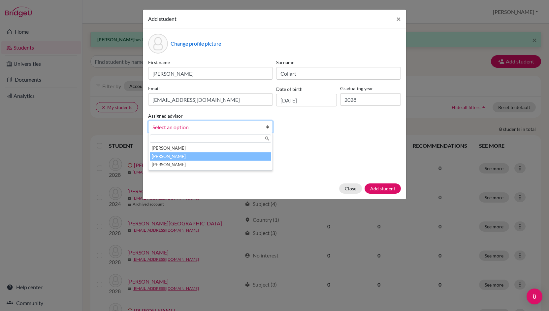
click at [195, 159] on li "[PERSON_NAME]" at bounding box center [211, 156] width 122 height 8
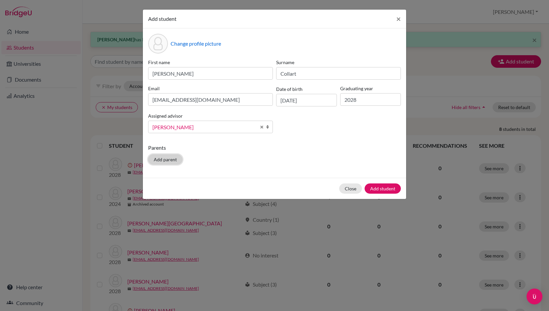
click at [174, 159] on button "Add parent" at bounding box center [165, 159] width 34 height 10
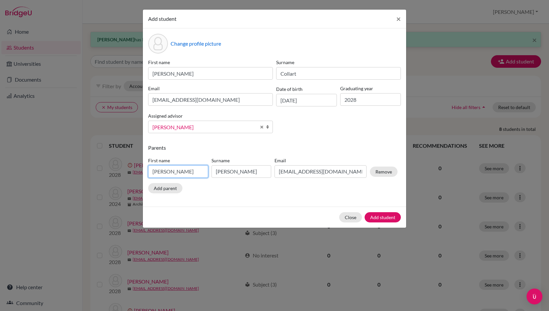
drag, startPoint x: 184, startPoint y: 172, endPoint x: 130, endPoint y: 172, distance: 53.5
click at [130, 172] on div "Add student × Change profile picture First name [PERSON_NAME] [PERSON_NAME] Ema…" at bounding box center [274, 155] width 549 height 311
type input "Vania"
drag, startPoint x: 234, startPoint y: 171, endPoint x: 198, endPoint y: 169, distance: 36.4
click at [198, 169] on div "First name [PERSON_NAME] Surname [PERSON_NAME] Email [EMAIL_ADDRESS][DOMAIN_NAM…" at bounding box center [273, 168] width 253 height 29
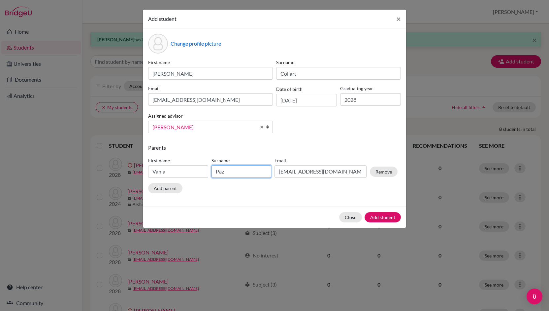
type input "Paz"
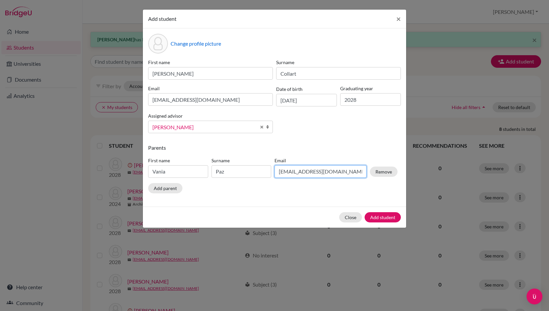
drag, startPoint x: 303, startPoint y: 171, endPoint x: 273, endPoint y: 172, distance: 30.4
click at [273, 172] on div "Email [EMAIL_ADDRESS][DOMAIN_NAME]" at bounding box center [320, 167] width 95 height 21
click at [318, 171] on input "[EMAIL_ADDRESS][DOMAIN_NAME]" at bounding box center [321, 171] width 92 height 13
type input "[EMAIL_ADDRESS][DOMAIN_NAME]"
click at [390, 218] on button "Add student" at bounding box center [383, 217] width 36 height 10
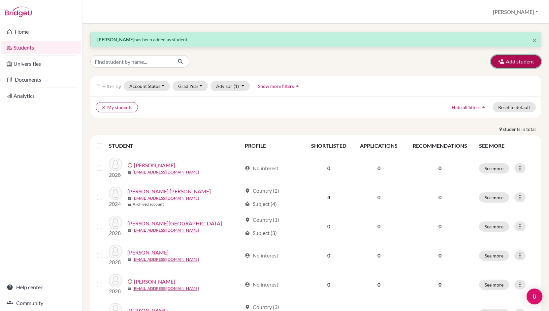
click at [515, 60] on button "Add student" at bounding box center [516, 61] width 50 height 13
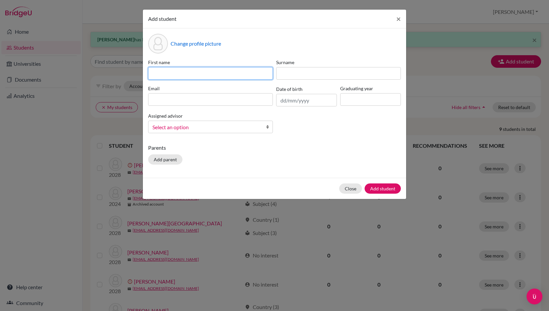
click at [236, 72] on input at bounding box center [210, 73] width 125 height 13
type input "[PERSON_NAME]"
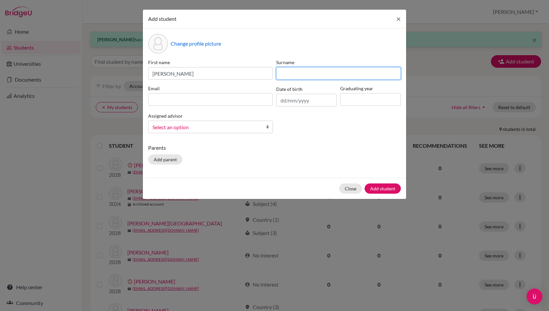
click at [292, 73] on input at bounding box center [338, 73] width 125 height 13
type input "Arita"
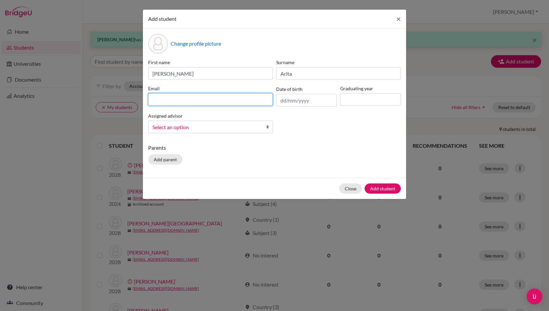
click at [242, 100] on input at bounding box center [210, 99] width 125 height 13
type input "[PERSON_NAME]@"
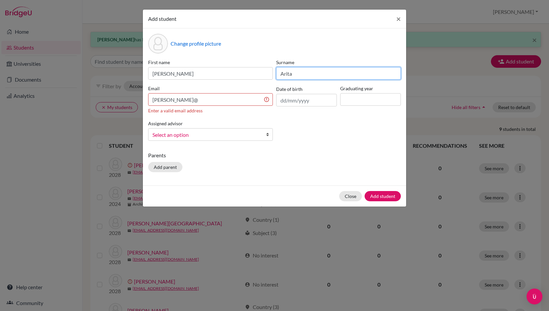
drag, startPoint x: 298, startPoint y: 76, endPoint x: 250, endPoint y: 75, distance: 48.2
click at [250, 75] on div "First name [PERSON_NAME] [PERSON_NAME] Email [PERSON_NAME]@ Enter a valid email…" at bounding box center [275, 102] width 256 height 87
type input "[PERSON_NAME]"
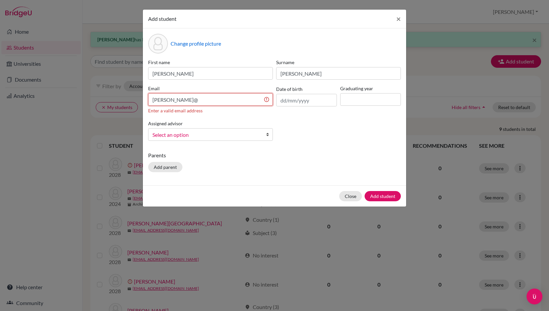
click at [188, 101] on input "[PERSON_NAME]@" at bounding box center [210, 99] width 125 height 13
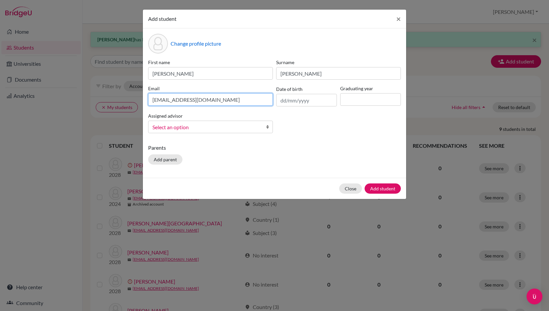
type input "[EMAIL_ADDRESS][DOMAIN_NAME]"
click at [204, 126] on span "Select an option" at bounding box center [207, 127] width 108 height 9
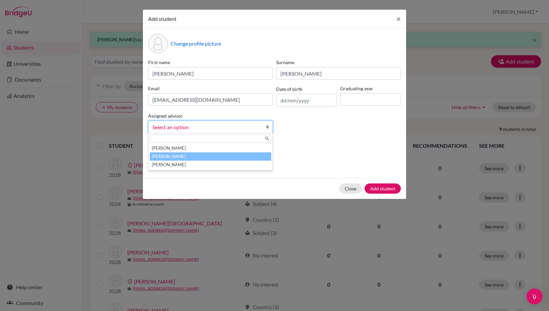
click at [179, 154] on li "[PERSON_NAME]" at bounding box center [211, 156] width 122 height 8
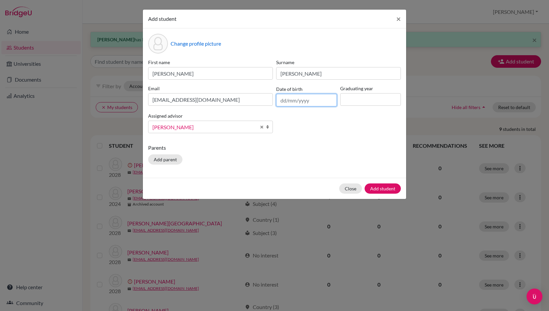
click at [285, 101] on input "text" at bounding box center [306, 100] width 61 height 13
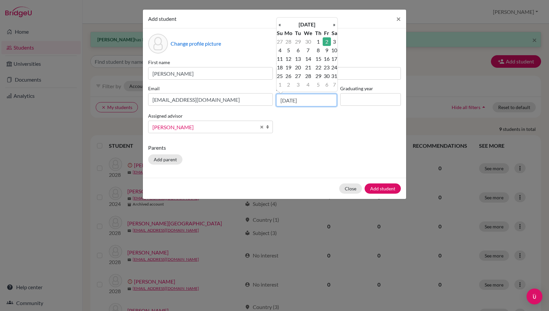
type input "[DATE]"
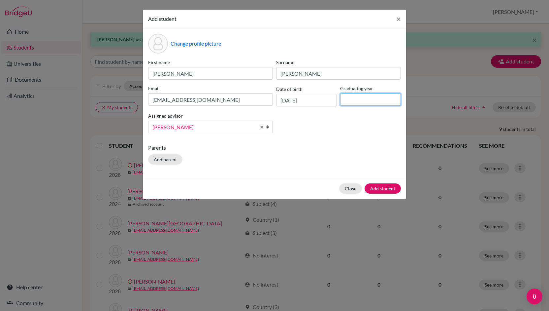
click at [366, 102] on input at bounding box center [370, 99] width 61 height 13
type input "2028"
click at [166, 159] on button "Add parent" at bounding box center [165, 159] width 34 height 10
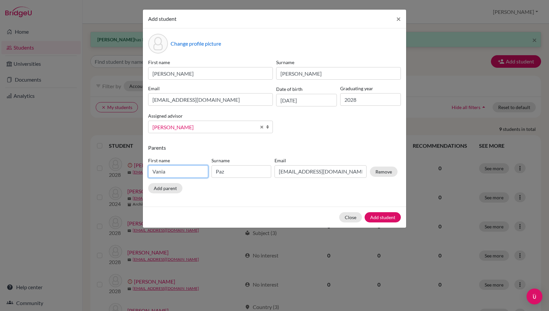
drag, startPoint x: 172, startPoint y: 172, endPoint x: 129, endPoint y: 171, distance: 42.3
click at [129, 171] on div "Add student × Change profile picture First name [PERSON_NAME] [PERSON_NAME] Ema…" at bounding box center [274, 155] width 549 height 311
type input "[PERSON_NAME]"
drag, startPoint x: 236, startPoint y: 175, endPoint x: 205, endPoint y: 175, distance: 30.7
click at [205, 175] on div "First name [PERSON_NAME] Surname [PERSON_NAME] Email [EMAIL_ADDRESS][DOMAIN_NAM…" at bounding box center [273, 168] width 253 height 29
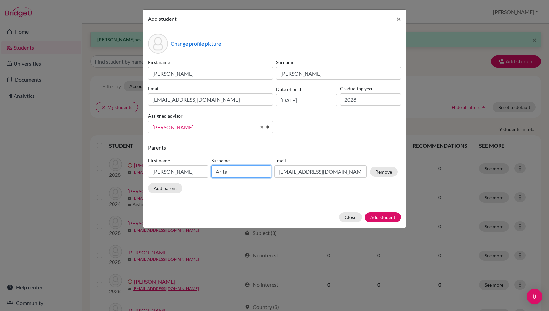
type input "Arita"
drag, startPoint x: 302, startPoint y: 172, endPoint x: 252, endPoint y: 174, distance: 49.6
click at [252, 174] on div "First name [PERSON_NAME] [PERSON_NAME] [PERSON_NAME][EMAIL_ADDRESS][DOMAIN_NAME…" at bounding box center [273, 168] width 253 height 29
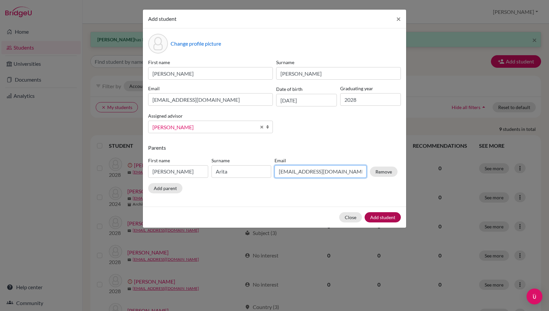
type input "[EMAIL_ADDRESS][DOMAIN_NAME]"
click at [381, 217] on button "Add student" at bounding box center [383, 217] width 36 height 10
